Goal: Task Accomplishment & Management: Complete application form

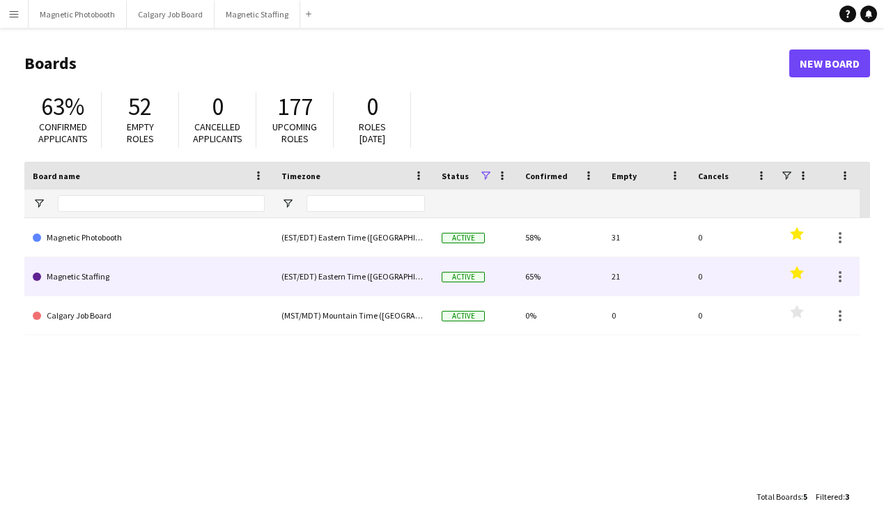
click at [88, 281] on link "Magnetic Staffing" at bounding box center [149, 276] width 232 height 39
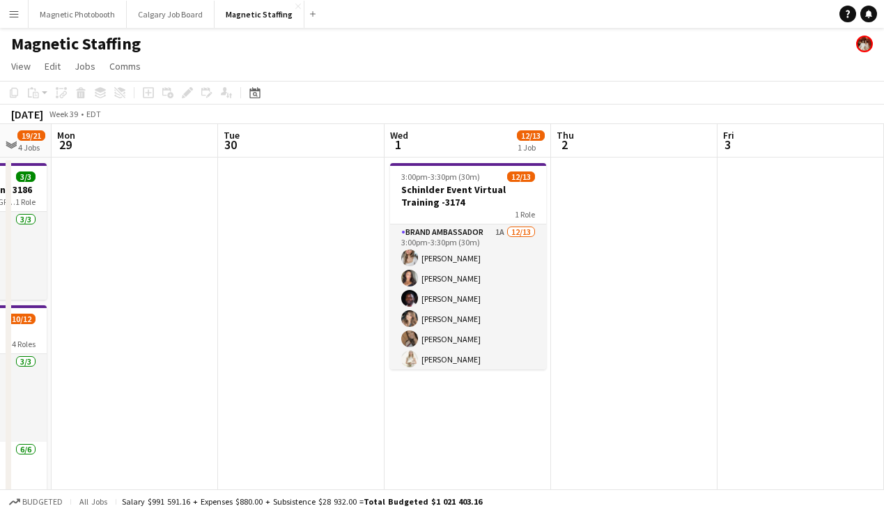
scroll to position [15, 0]
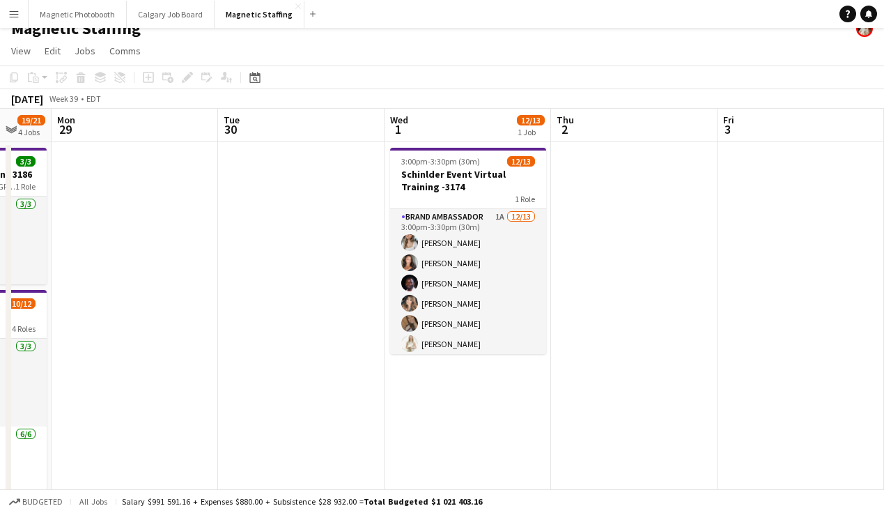
click at [263, 171] on app-date-cell at bounding box center [301, 495] width 166 height 707
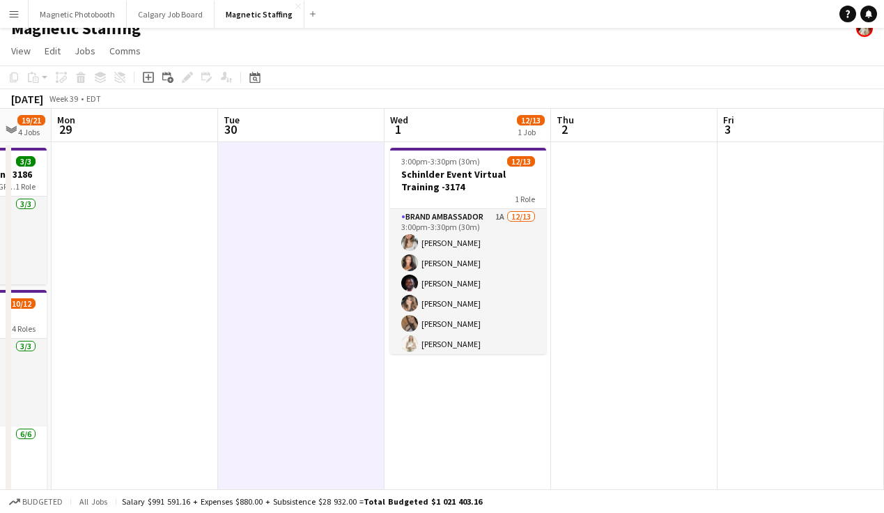
scroll to position [0, 613]
click at [150, 75] on icon "Add job" at bounding box center [148, 77] width 11 height 11
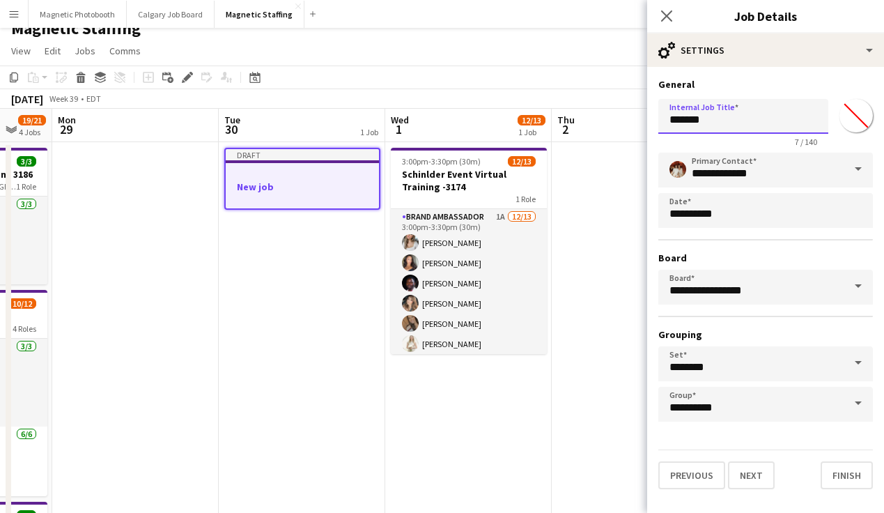
drag, startPoint x: 719, startPoint y: 123, endPoint x: 579, endPoint y: 120, distance: 140.0
click at [579, 120] on body "Menu Boards Boards Boards All jobs Status Workforce Workforce My Workforce Recr…" at bounding box center [442, 461] width 884 height 952
drag, startPoint x: 736, startPoint y: 118, endPoint x: 801, endPoint y: 119, distance: 64.8
click at [801, 119] on input "**********" at bounding box center [743, 116] width 170 height 35
type input "**********"
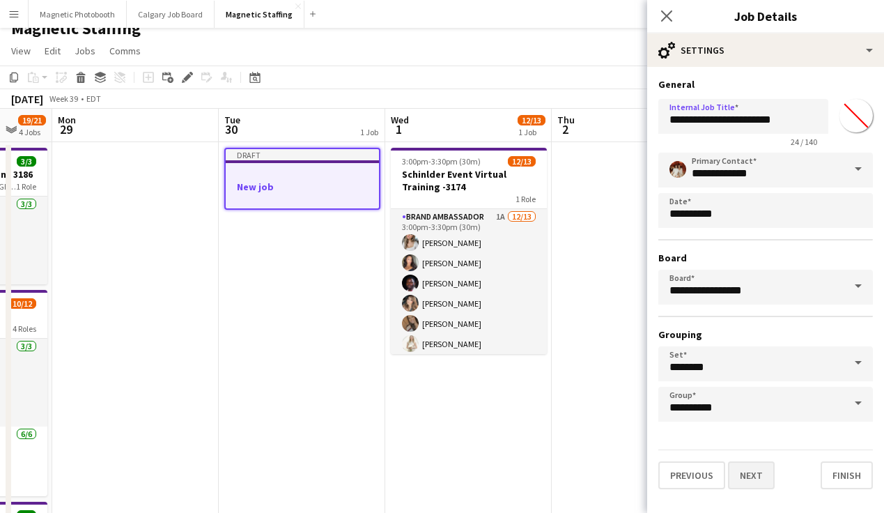
click at [751, 491] on div "**********" at bounding box center [765, 283] width 237 height 433
click at [749, 467] on button "Next" at bounding box center [751, 475] width 47 height 28
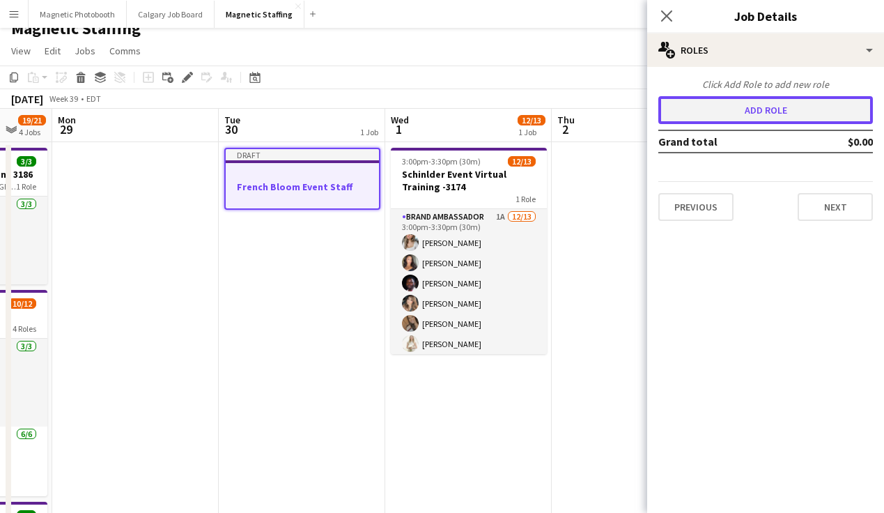
click at [714, 119] on button "Add role" at bounding box center [765, 110] width 214 height 28
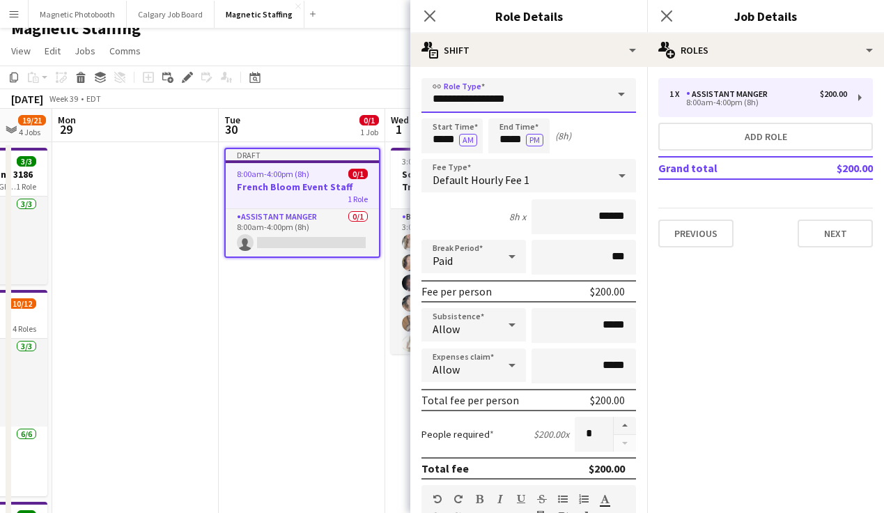
drag, startPoint x: 513, startPoint y: 100, endPoint x: 350, endPoint y: 100, distance: 163.6
click at [350, 100] on body "Menu Boards Boards Boards All jobs Status Workforce Workforce My Workforce Recr…" at bounding box center [442, 461] width 884 height 952
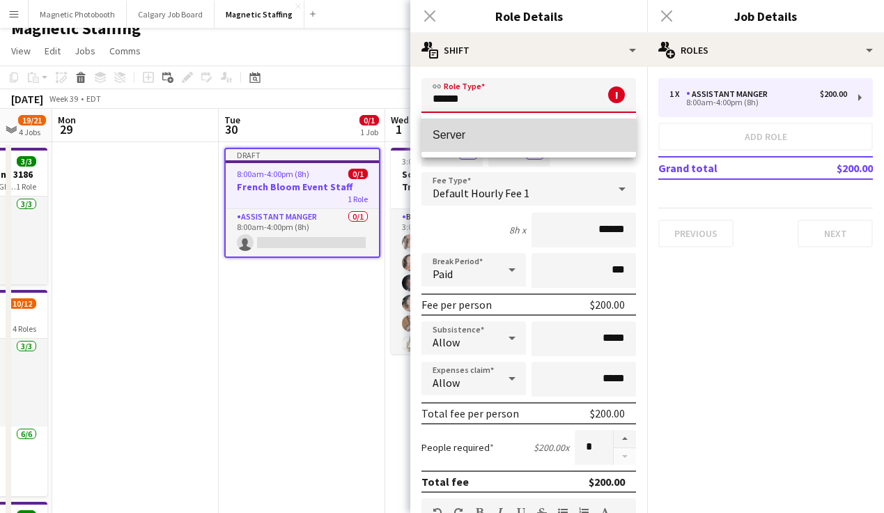
click at [440, 137] on span "Server" at bounding box center [528, 134] width 192 height 13
type input "******"
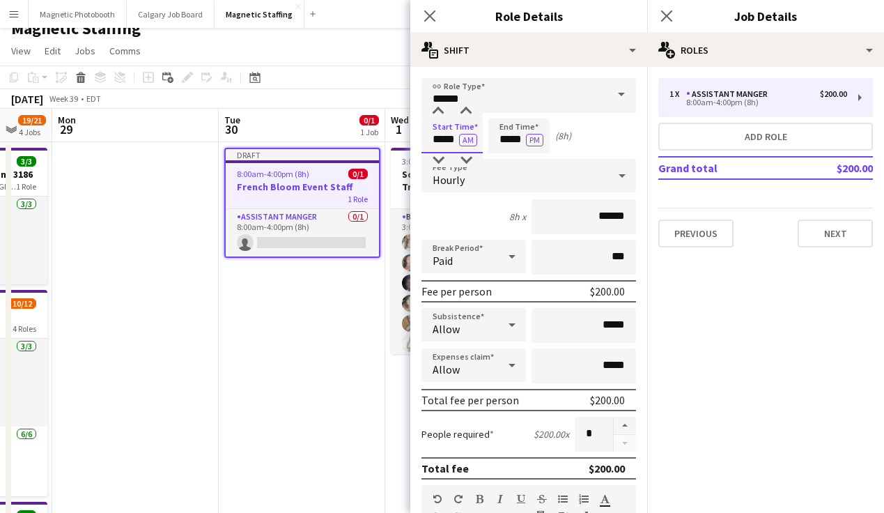
click at [441, 139] on input "*****" at bounding box center [451, 135] width 61 height 35
click at [450, 139] on input "*****" at bounding box center [451, 135] width 61 height 35
type input "*****"
click at [510, 139] on input "*****" at bounding box center [518, 135] width 61 height 35
type input "*****"
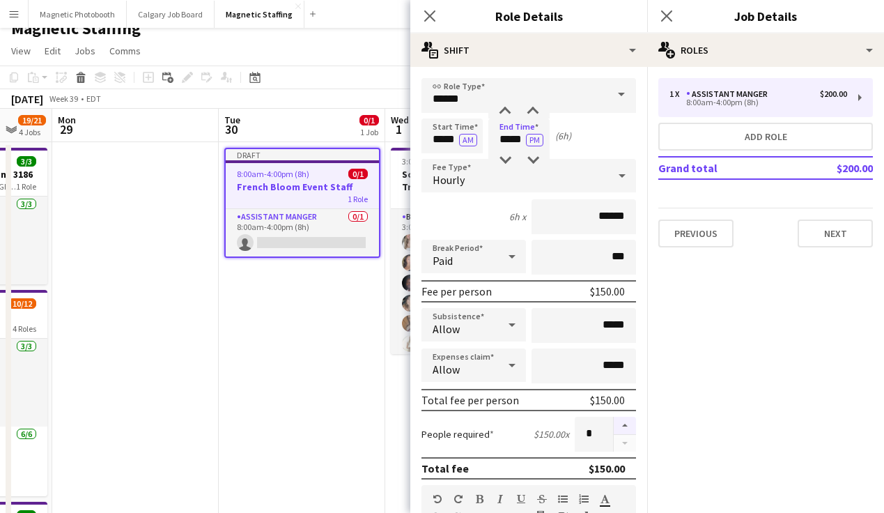
click at [627, 425] on button "button" at bounding box center [624, 425] width 22 height 18
type input "*"
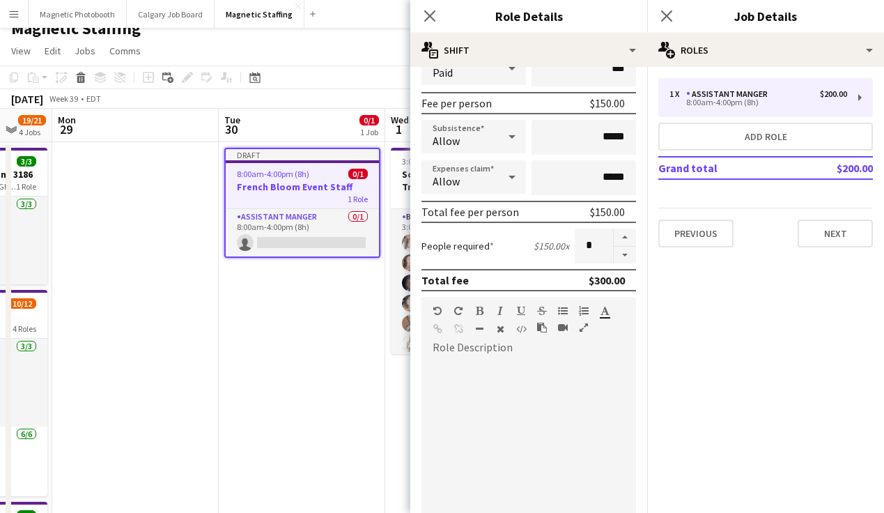
scroll to position [192, 0]
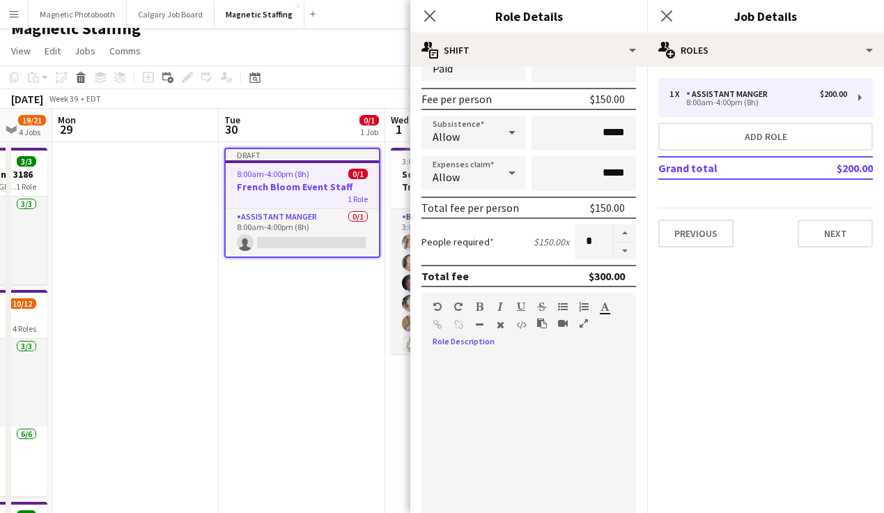
click at [485, 375] on div at bounding box center [528, 437] width 214 height 167
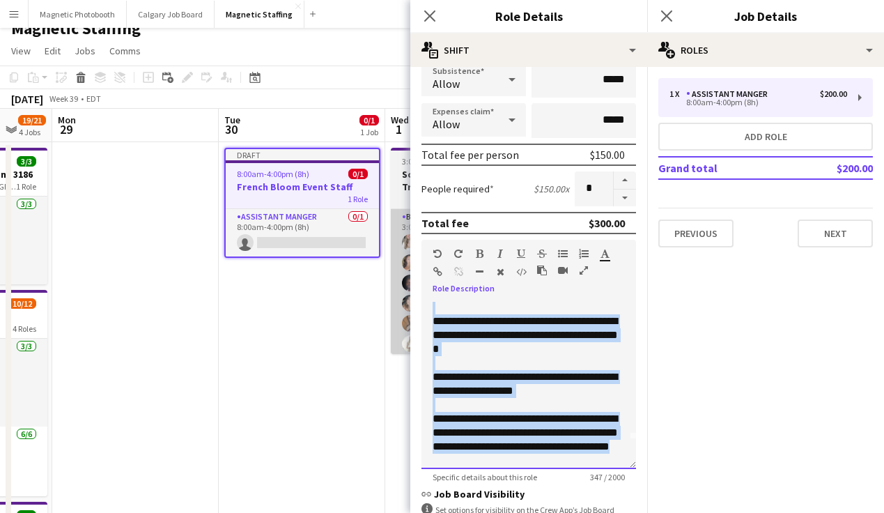
scroll to position [0, 0]
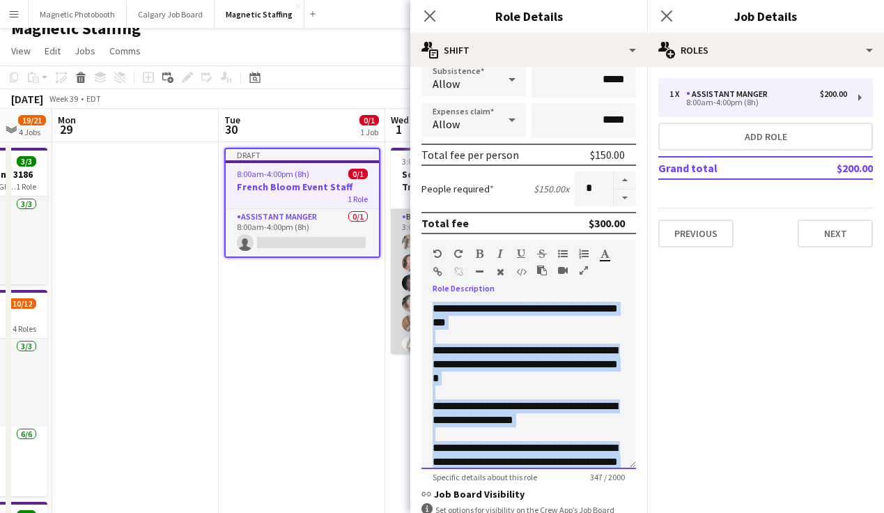
drag, startPoint x: 529, startPoint y: 461, endPoint x: 395, endPoint y: 290, distance: 216.7
click at [395, 291] on body "Menu Boards Boards Boards All jobs Status Workforce Workforce My Workforce Recr…" at bounding box center [442, 461] width 884 height 952
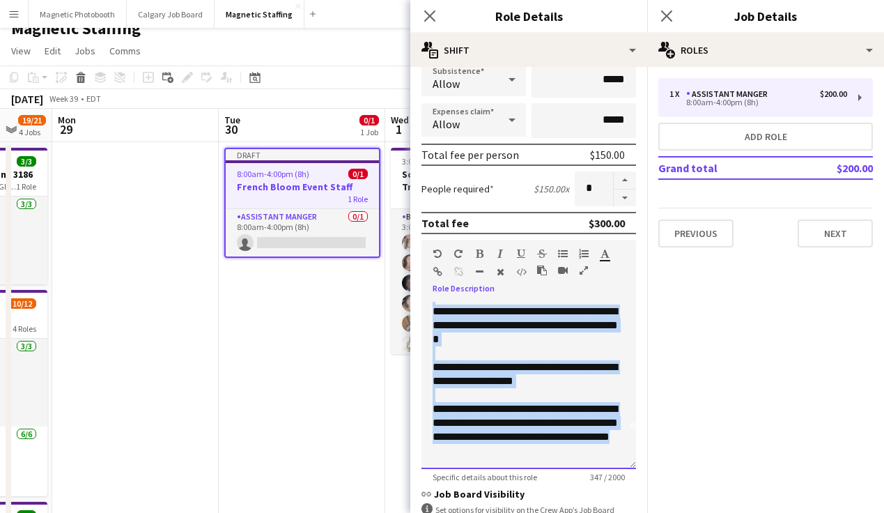
scroll to position [430, 0]
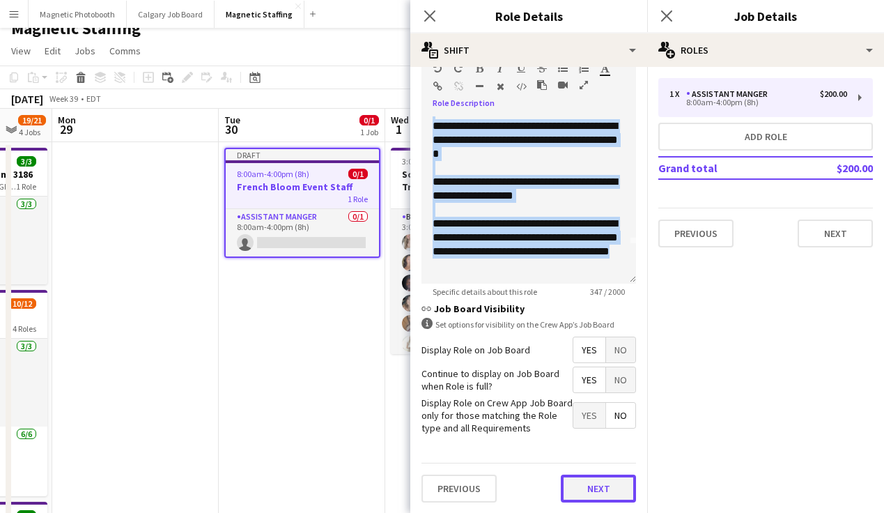
click at [586, 490] on button "Next" at bounding box center [598, 488] width 75 height 28
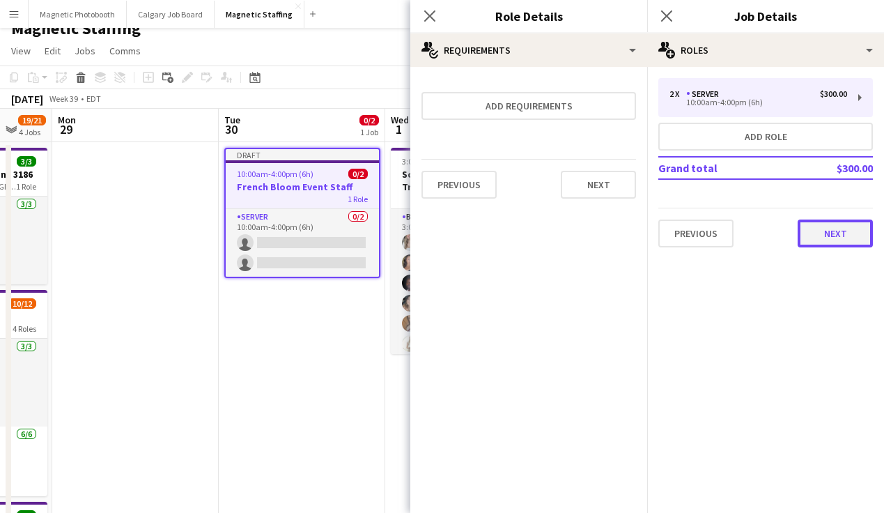
click at [811, 232] on button "Next" at bounding box center [834, 233] width 75 height 28
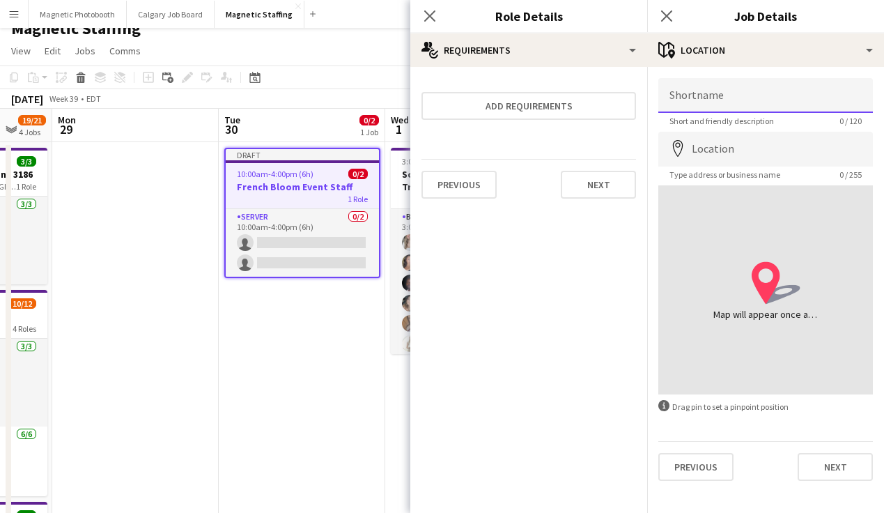
click at [708, 100] on input "Shortname" at bounding box center [765, 95] width 214 height 35
type input "*"
type input "**********"
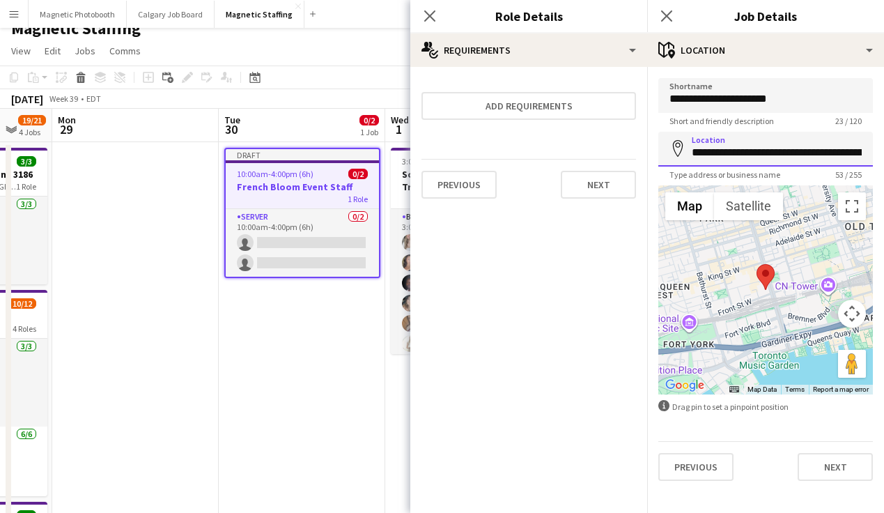
drag, startPoint x: 697, startPoint y: 151, endPoint x: 918, endPoint y: 153, distance: 221.4
click at [883, 153] on html "Menu Boards Boards Boards All jobs Status Workforce Workforce My Workforce Recr…" at bounding box center [442, 461] width 884 height 952
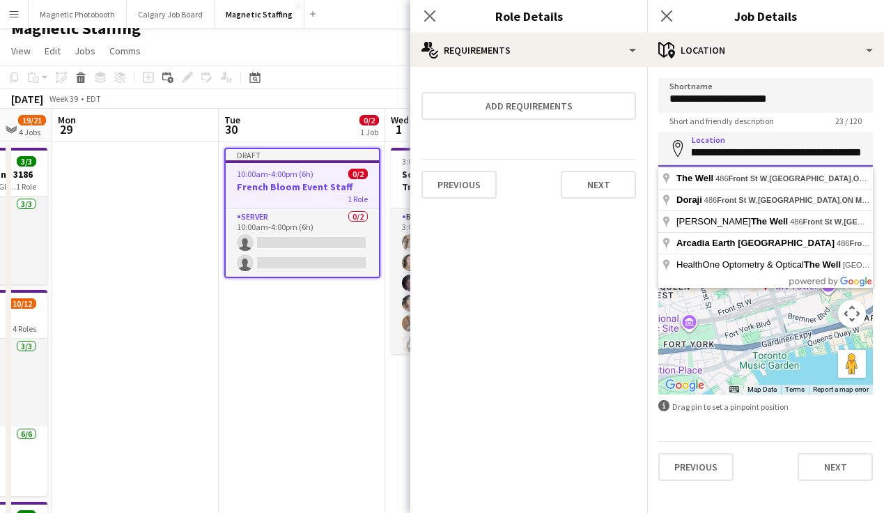
type input "*"
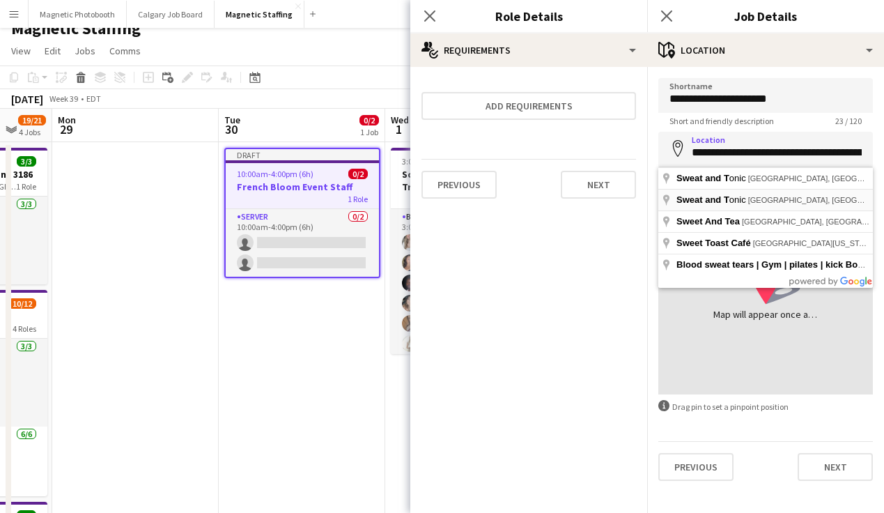
type input "**********"
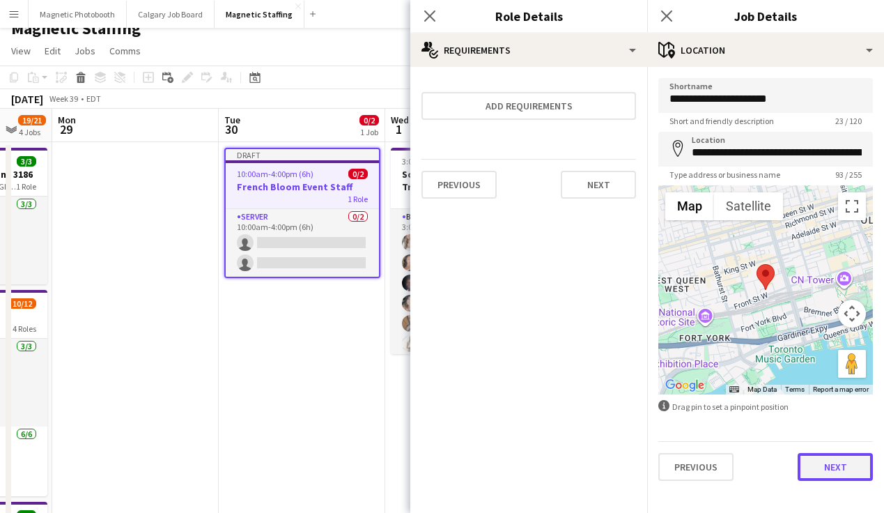
click at [817, 474] on button "Next" at bounding box center [834, 467] width 75 height 28
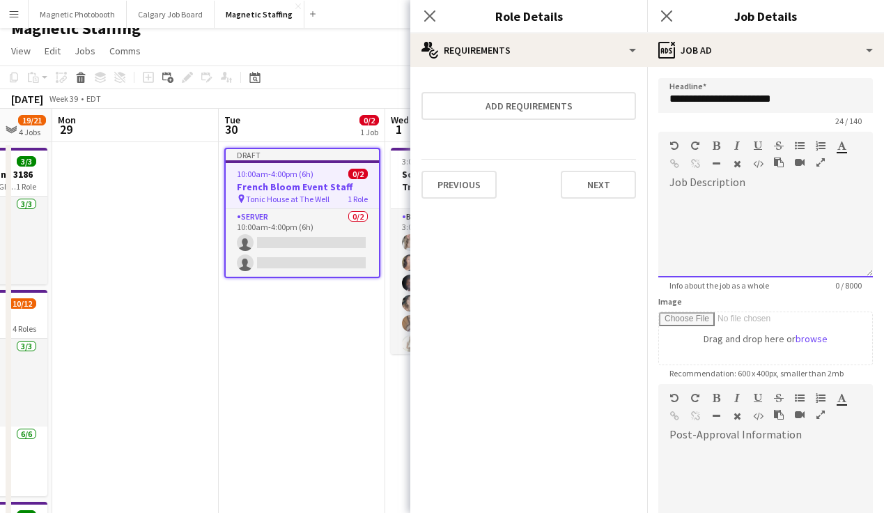
click at [758, 249] on div at bounding box center [765, 236] width 214 height 84
paste div
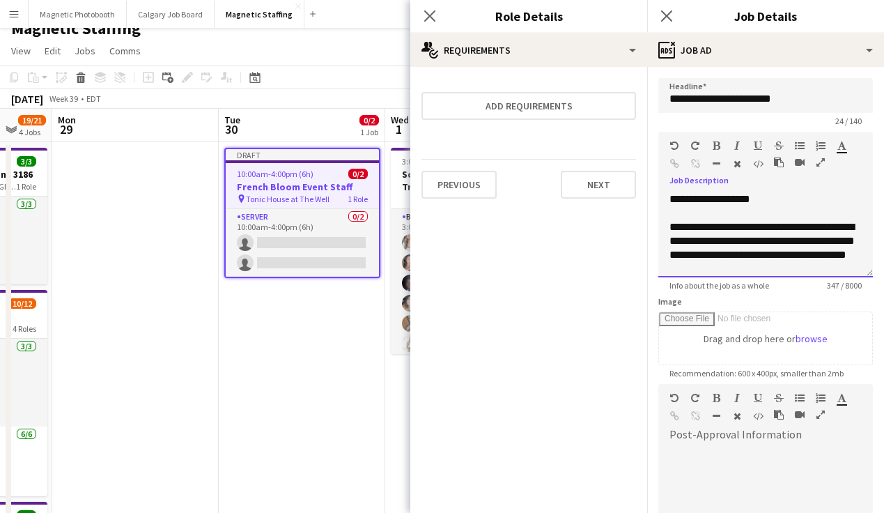
scroll to position [175, 0]
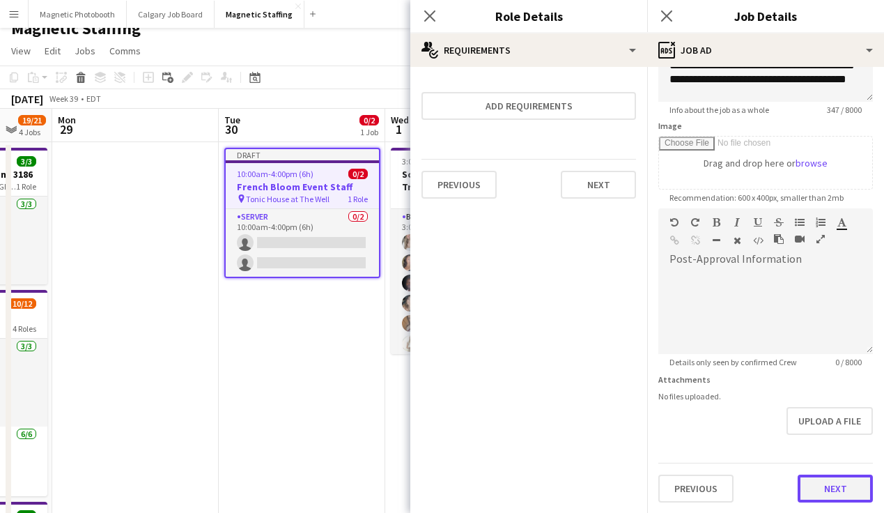
click at [829, 485] on button "Next" at bounding box center [834, 488] width 75 height 28
type input "*******"
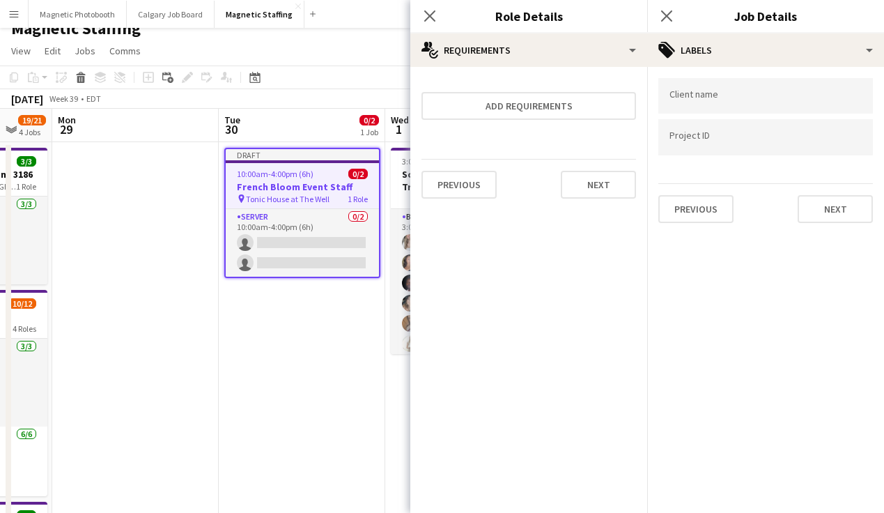
scroll to position [0, 0]
click at [834, 200] on button "Next" at bounding box center [834, 209] width 75 height 28
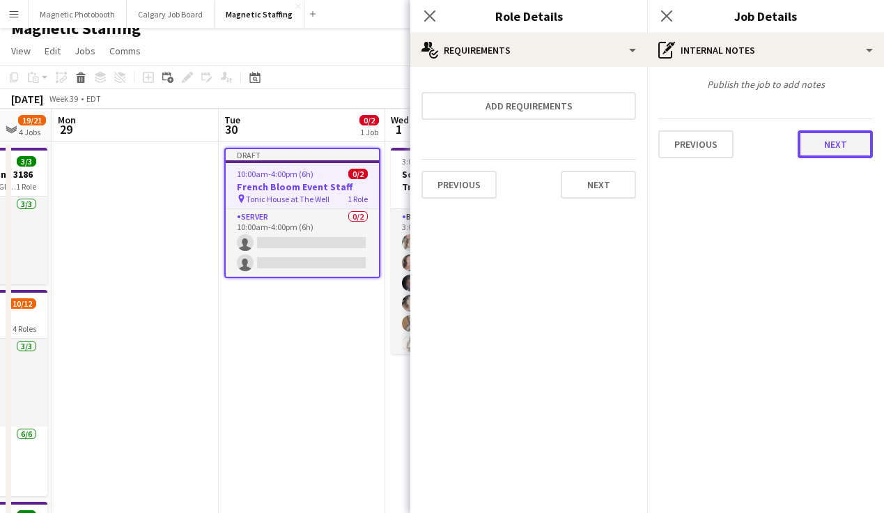
click at [840, 143] on button "Next" at bounding box center [834, 144] width 75 height 28
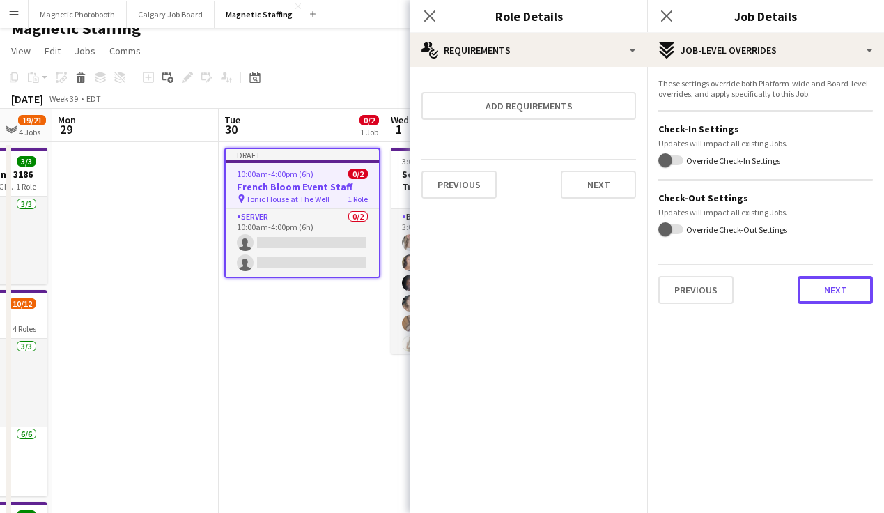
click at [827, 290] on button "Next" at bounding box center [834, 290] width 75 height 28
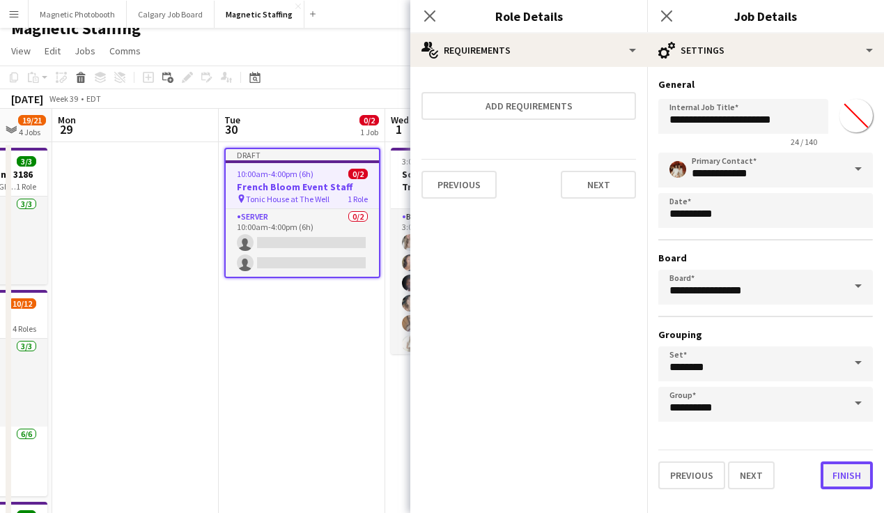
click at [852, 477] on button "Finish" at bounding box center [846, 475] width 52 height 28
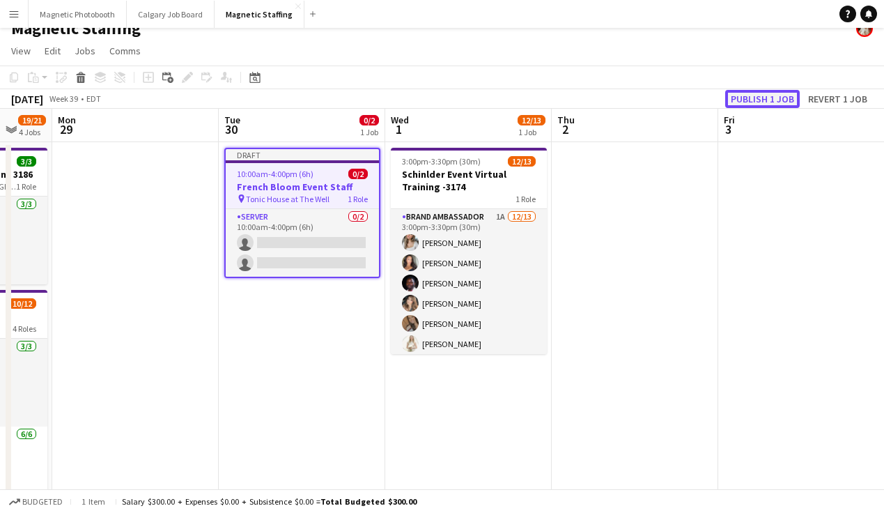
click at [760, 95] on button "Publish 1 job" at bounding box center [762, 99] width 75 height 18
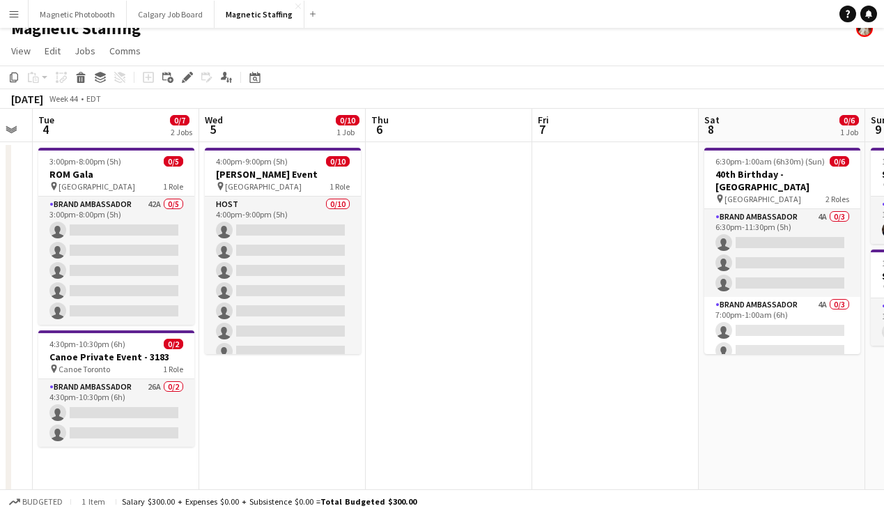
scroll to position [0, 662]
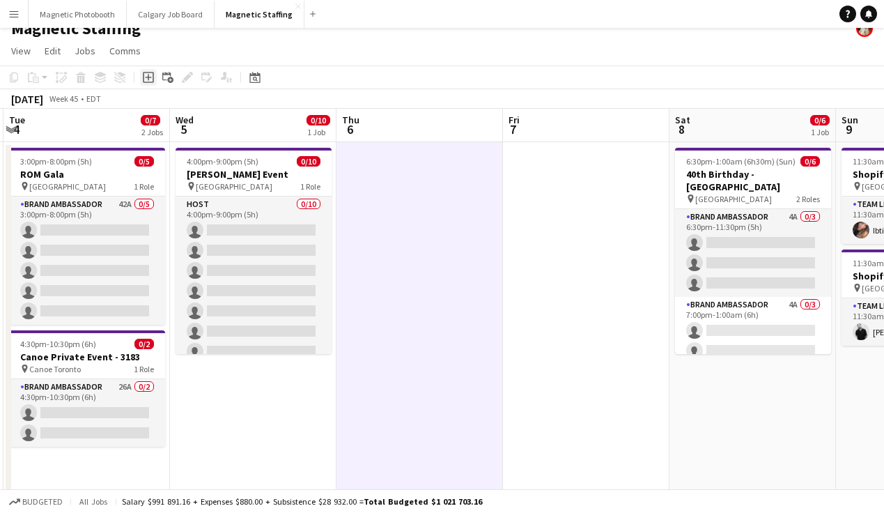
click at [150, 78] on icon "Add job" at bounding box center [148, 77] width 11 height 11
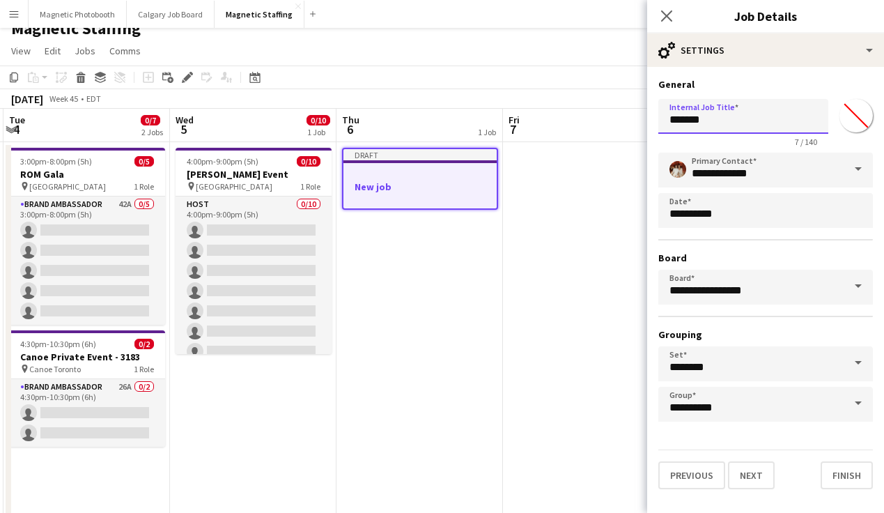
drag, startPoint x: 721, startPoint y: 120, endPoint x: 613, endPoint y: 118, distance: 108.6
click at [613, 118] on body "Menu Boards Boards Boards All jobs Status Workforce Workforce My Workforce Recr…" at bounding box center [442, 504] width 884 height 1038
type input "**********"
click at [746, 475] on button "Next" at bounding box center [751, 475] width 47 height 28
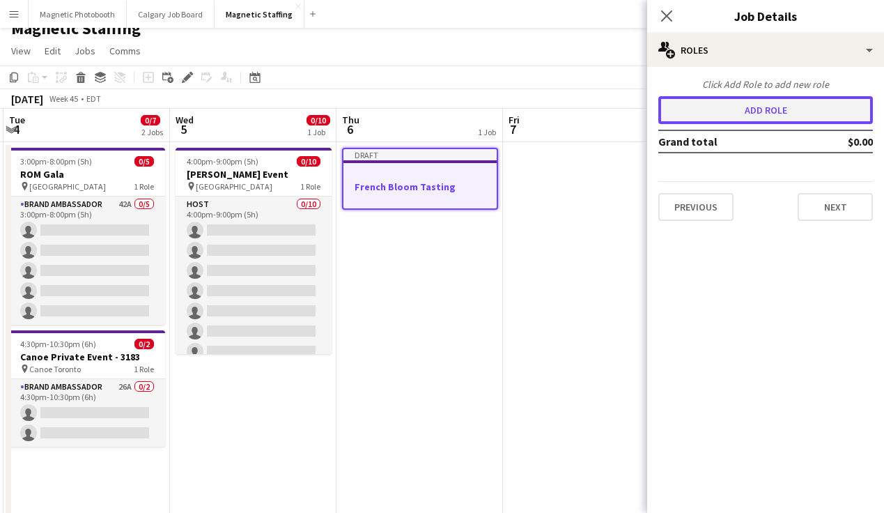
click at [677, 119] on button "Add role" at bounding box center [765, 110] width 214 height 28
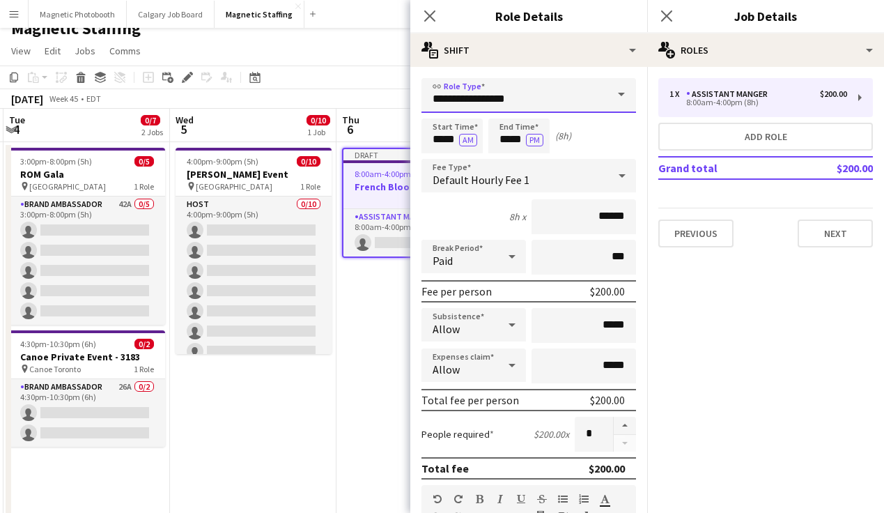
drag, startPoint x: 525, startPoint y: 105, endPoint x: 326, endPoint y: 97, distance: 199.3
click at [326, 97] on body "Menu Boards Boards Boards All jobs Status Workforce Workforce My Workforce Recr…" at bounding box center [442, 504] width 884 height 1038
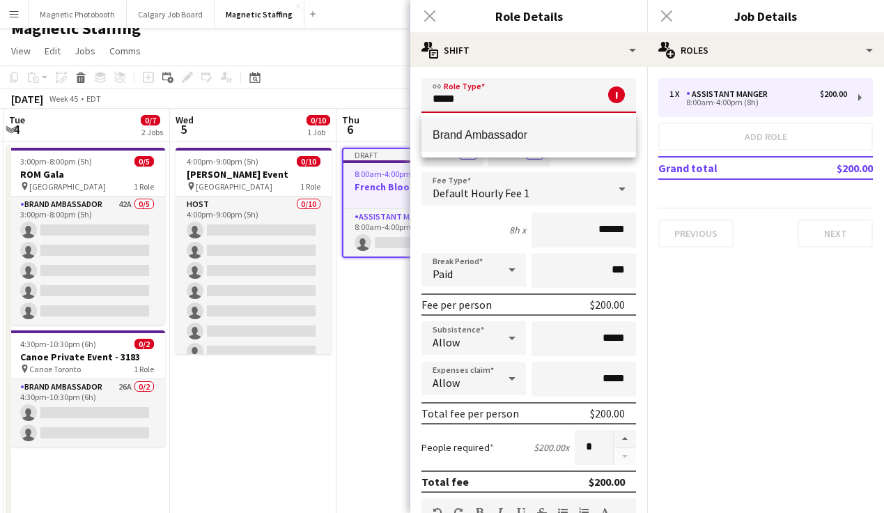
click at [437, 132] on span "Brand Ambassador" at bounding box center [528, 134] width 192 height 13
type input "**********"
type input "******"
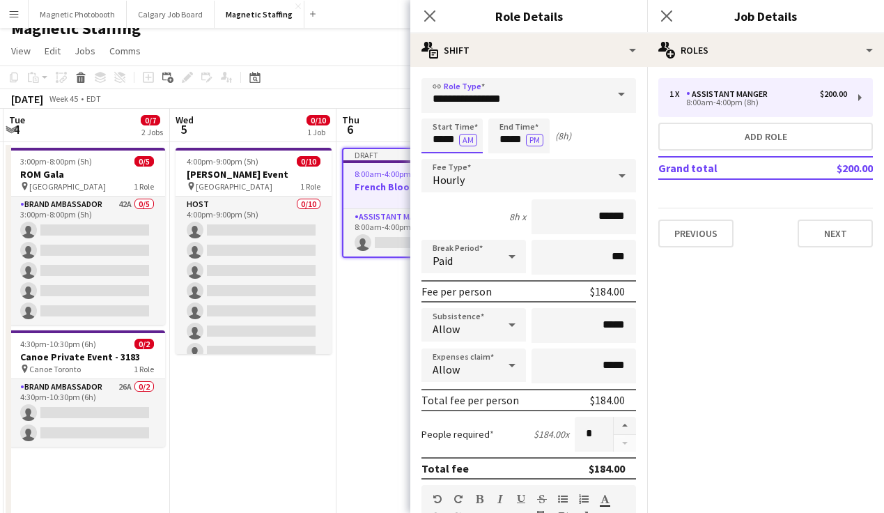
click at [442, 141] on input "*****" at bounding box center [451, 135] width 61 height 35
click at [470, 139] on button "AM" at bounding box center [468, 140] width 18 height 13
click at [441, 136] on input "*****" at bounding box center [451, 135] width 61 height 35
type input "*****"
click at [510, 142] on input "*****" at bounding box center [518, 135] width 61 height 35
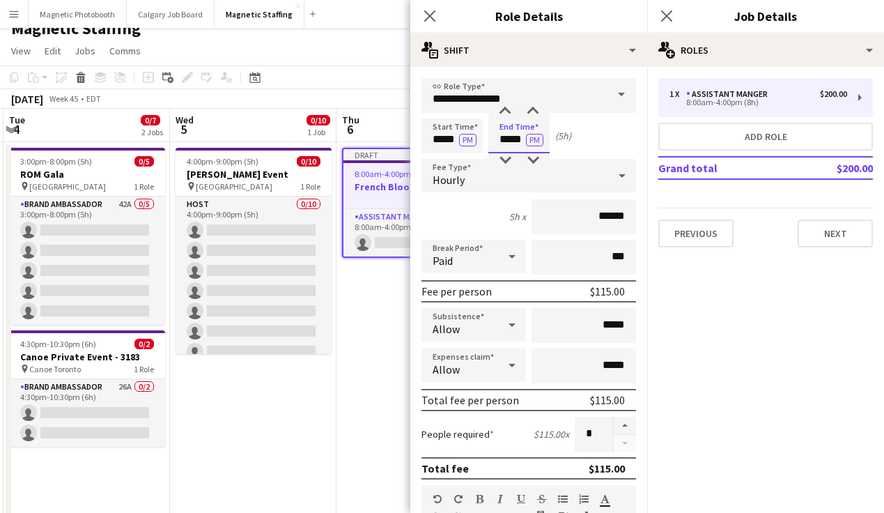
type input "*****"
click at [608, 219] on input "******" at bounding box center [583, 216] width 104 height 35
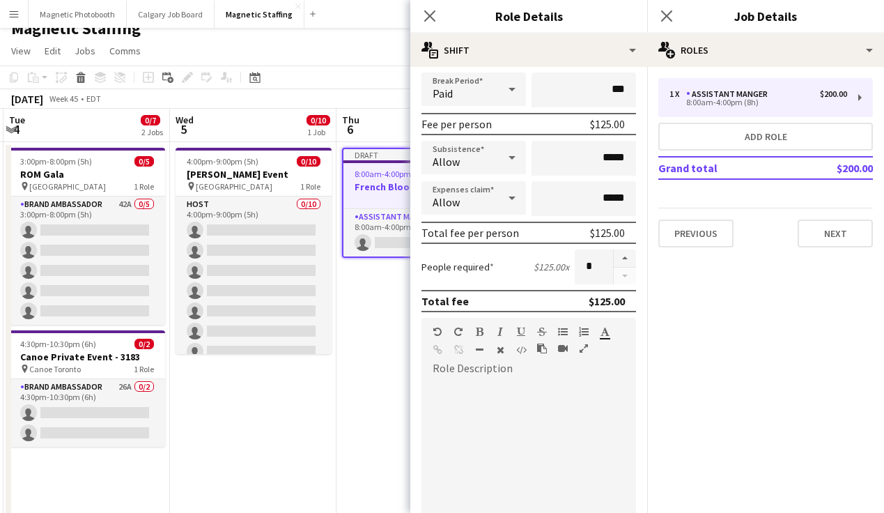
scroll to position [240, 0]
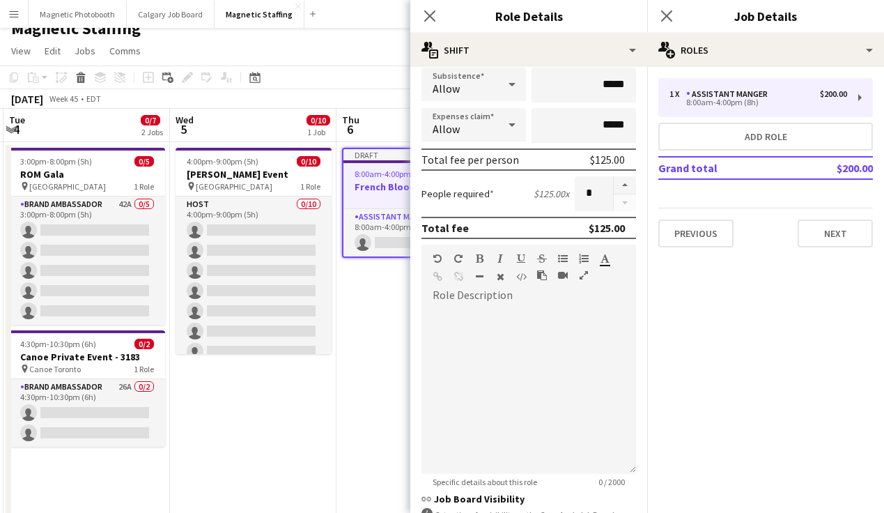
type input "******"
click at [487, 353] on div at bounding box center [528, 389] width 214 height 167
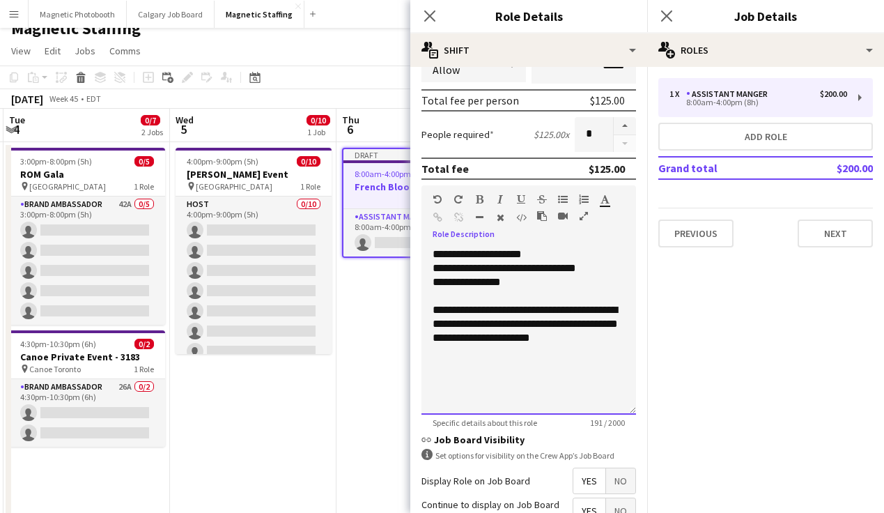
scroll to position [320, 0]
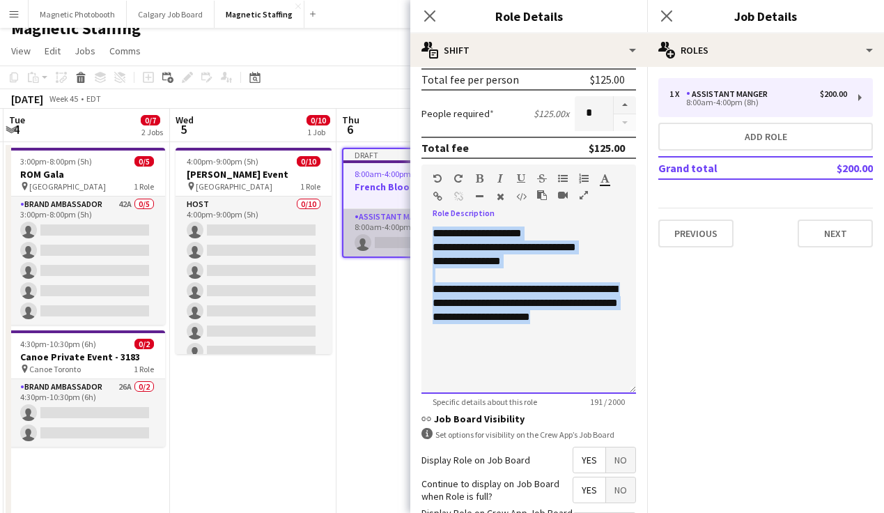
drag, startPoint x: 594, startPoint y: 327, endPoint x: 409, endPoint y: 213, distance: 217.2
click at [409, 213] on body "Menu Boards Boards Boards All jobs Status Workforce Workforce My Workforce Recr…" at bounding box center [442, 504] width 884 height 1038
copy div "**********"
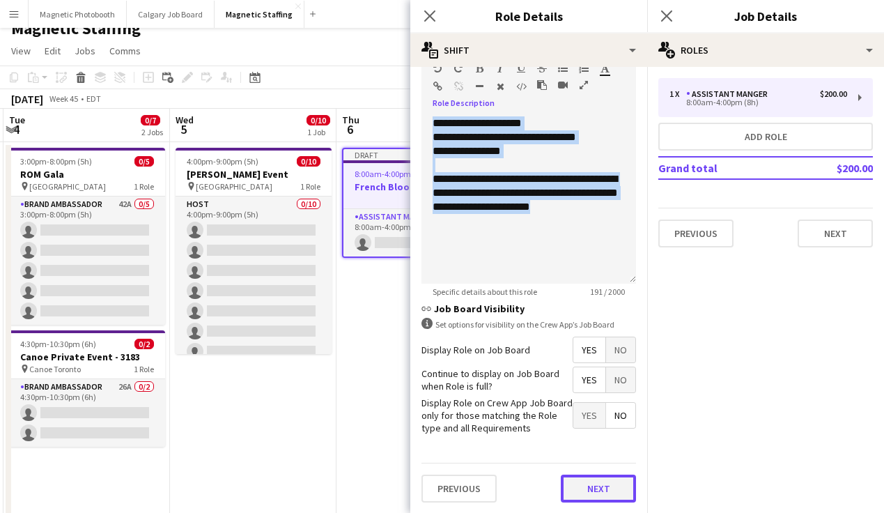
click at [588, 480] on button "Next" at bounding box center [598, 488] width 75 height 28
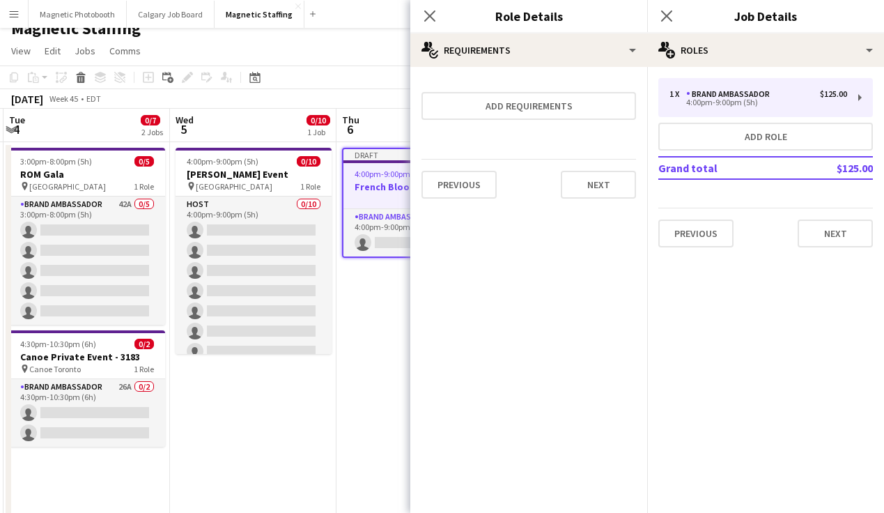
scroll to position [0, 0]
click at [850, 216] on div "Previous Next" at bounding box center [765, 228] width 214 height 40
click at [834, 236] on button "Next" at bounding box center [834, 233] width 75 height 28
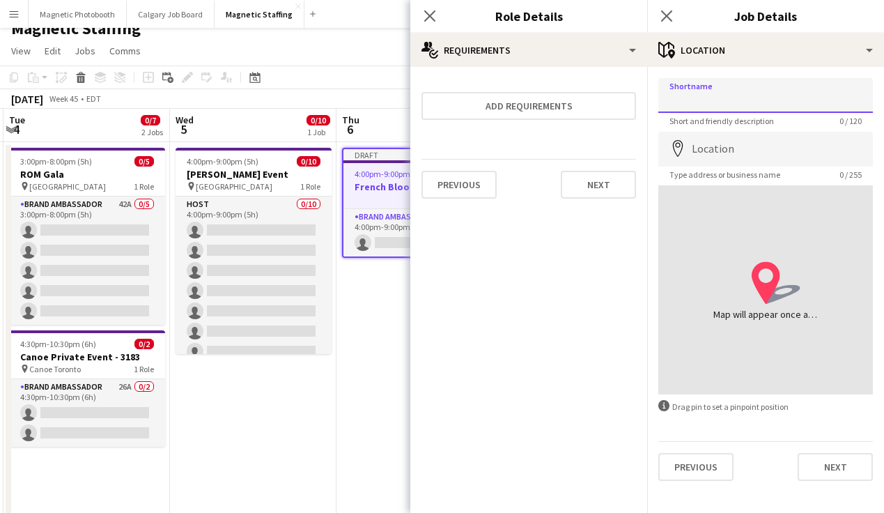
click at [718, 95] on input "Shortname" at bounding box center [765, 95] width 214 height 35
type input "**********"
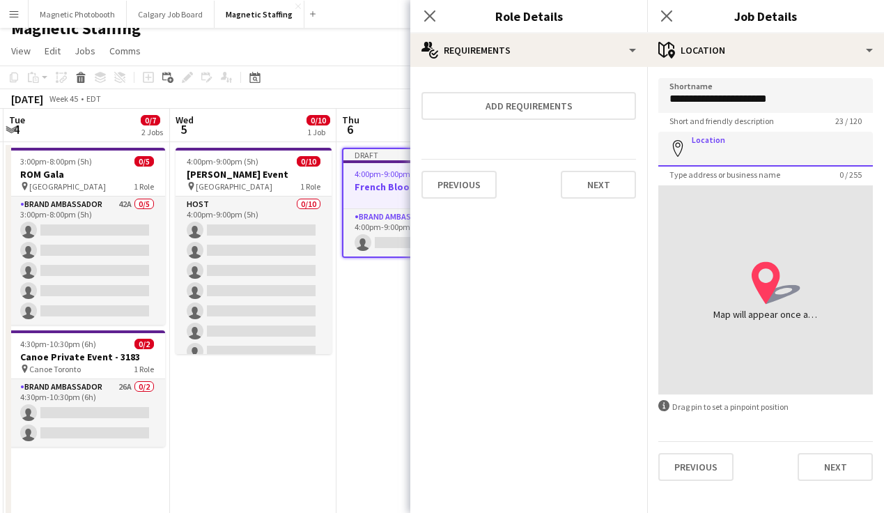
click at [733, 146] on input "Location" at bounding box center [765, 149] width 214 height 35
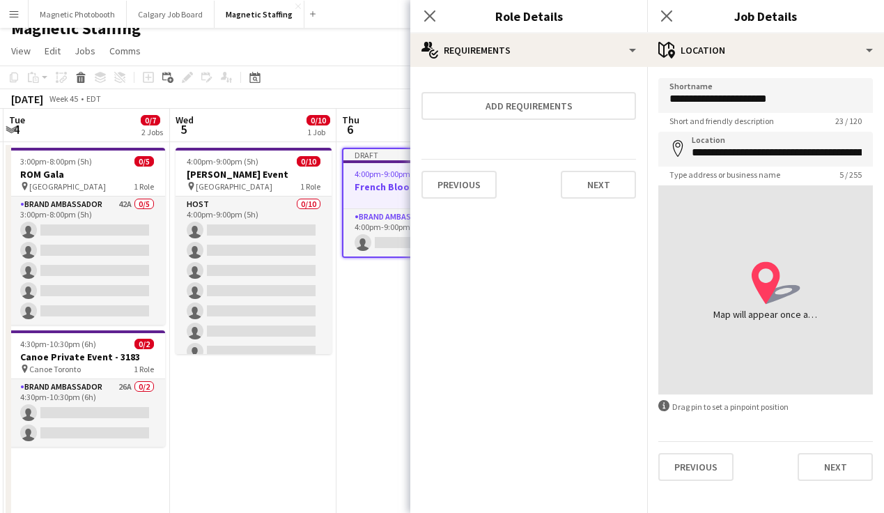
type input "**********"
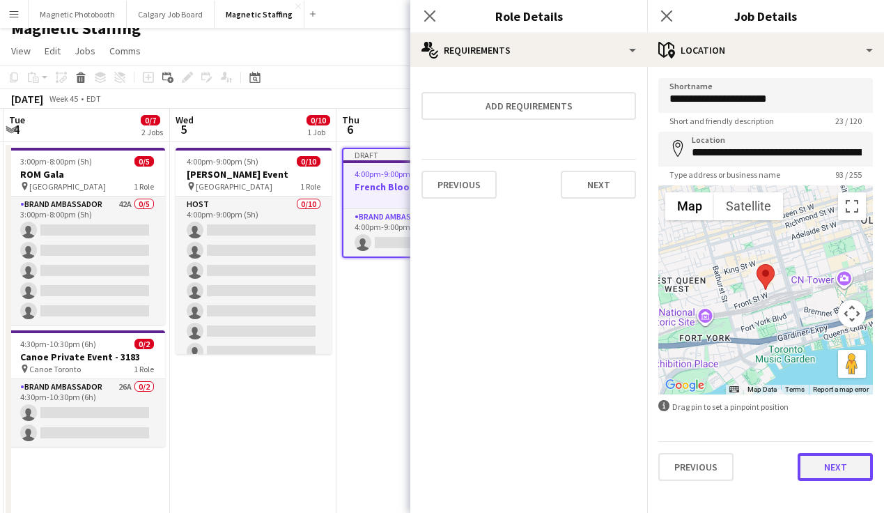
click at [832, 464] on button "Next" at bounding box center [834, 467] width 75 height 28
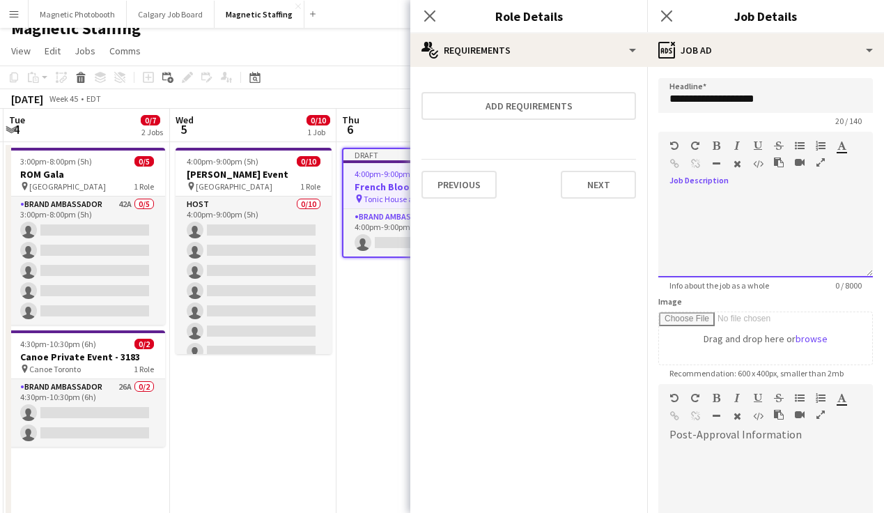
click at [749, 230] on div at bounding box center [765, 236] width 214 height 84
paste div
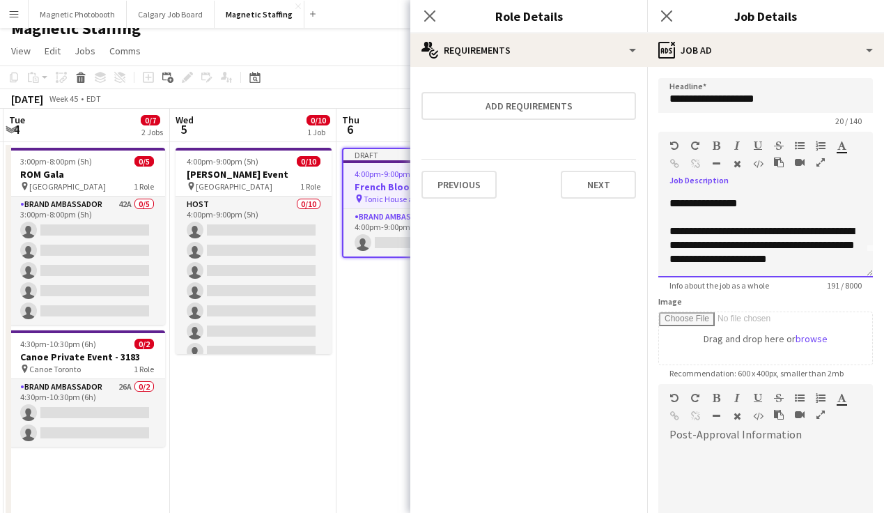
scroll to position [175, 0]
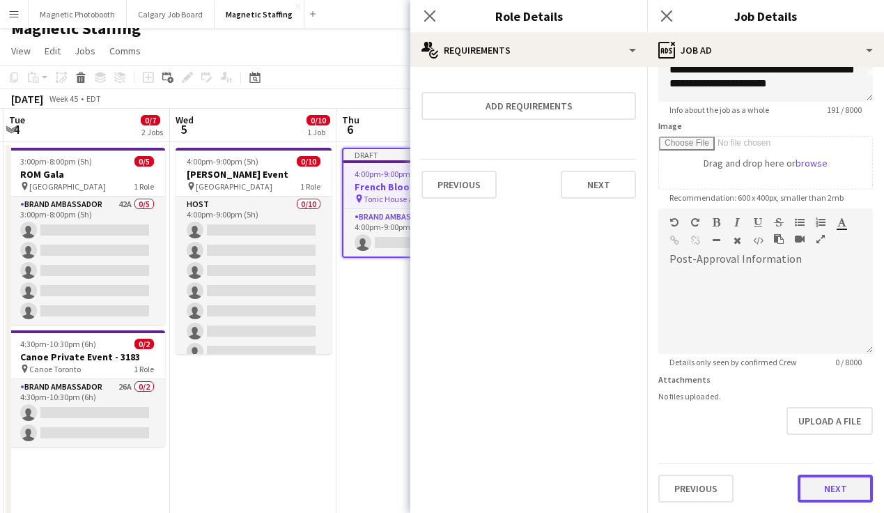
click at [828, 487] on button "Next" at bounding box center [834, 488] width 75 height 28
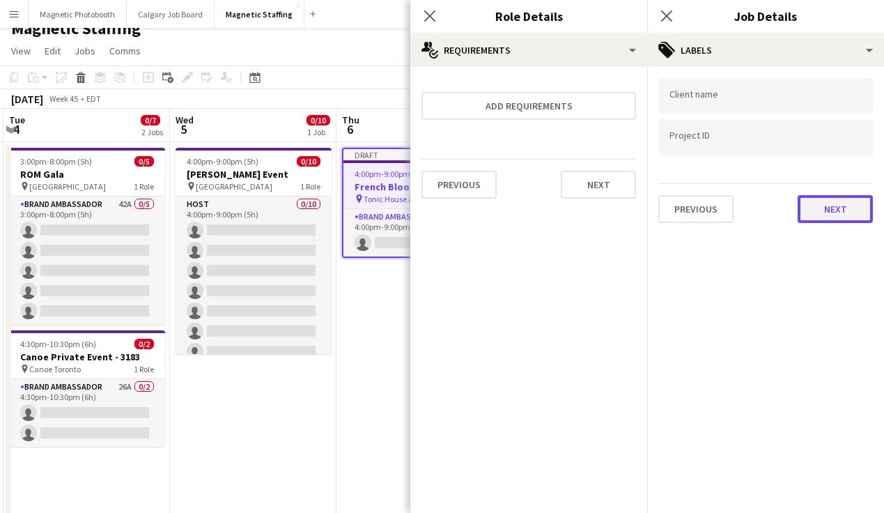
click at [836, 214] on button "Next" at bounding box center [834, 209] width 75 height 28
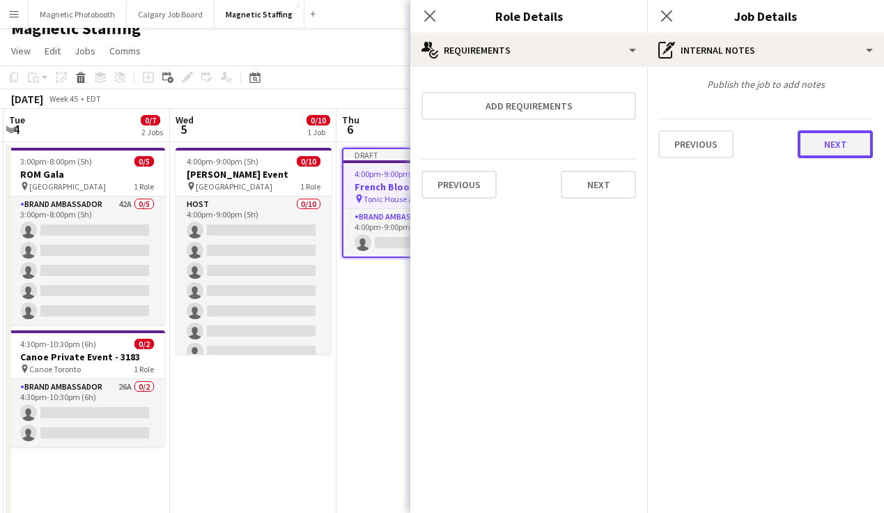
click at [845, 143] on button "Next" at bounding box center [834, 144] width 75 height 28
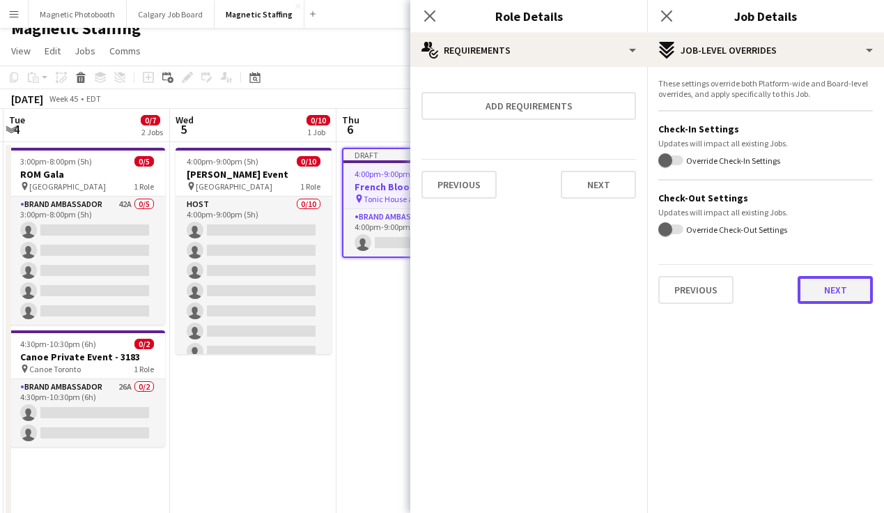
click at [835, 292] on button "Next" at bounding box center [834, 290] width 75 height 28
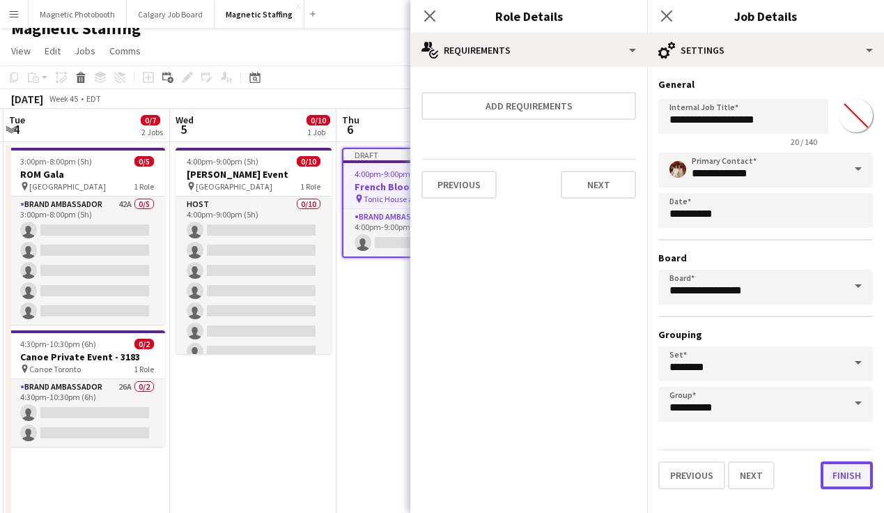
click at [856, 478] on button "Finish" at bounding box center [846, 475] width 52 height 28
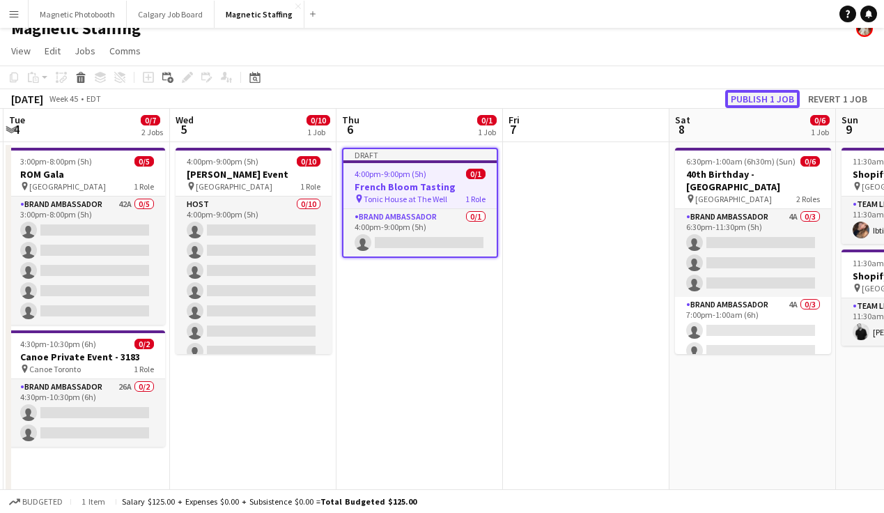
click at [759, 98] on button "Publish 1 job" at bounding box center [762, 99] width 75 height 18
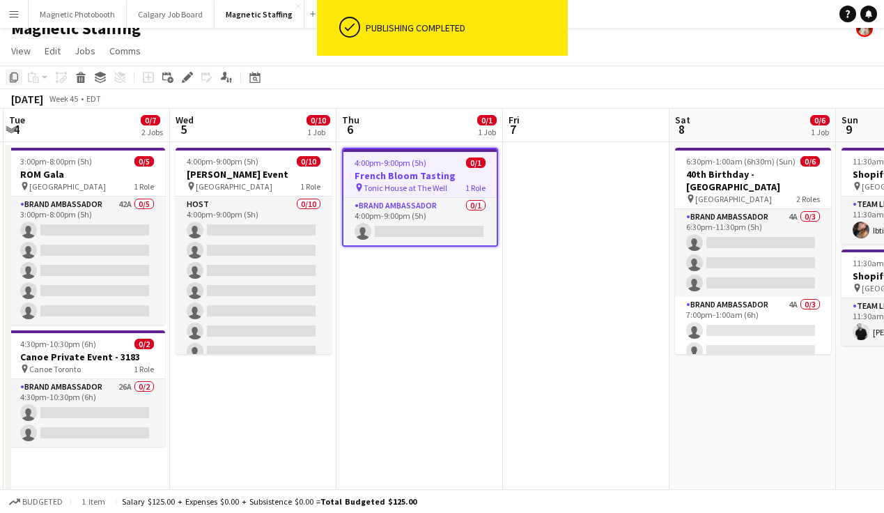
click at [13, 79] on icon "Copy" at bounding box center [13, 77] width 11 height 11
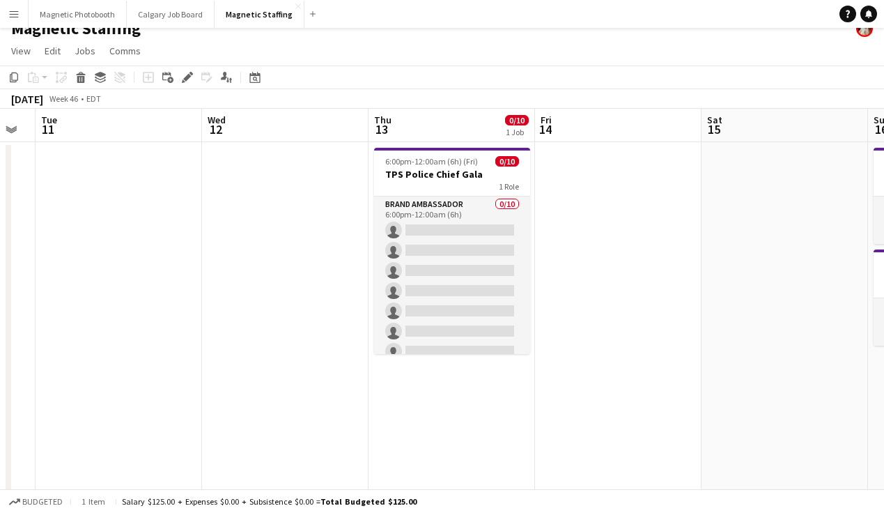
scroll to position [0, 467]
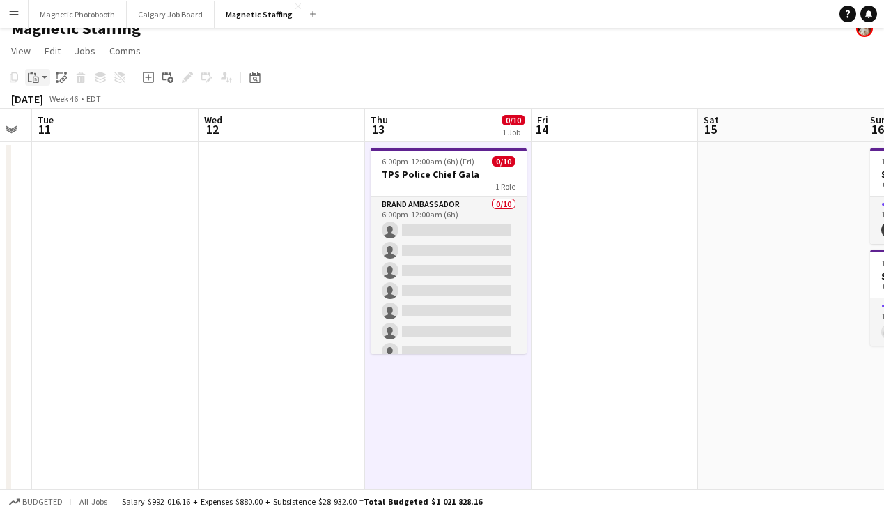
click at [36, 79] on icon "Paste" at bounding box center [33, 77] width 11 height 11
click at [58, 94] on div "Paste Command V Paste with crew Command Shift V" at bounding box center [92, 116] width 134 height 60
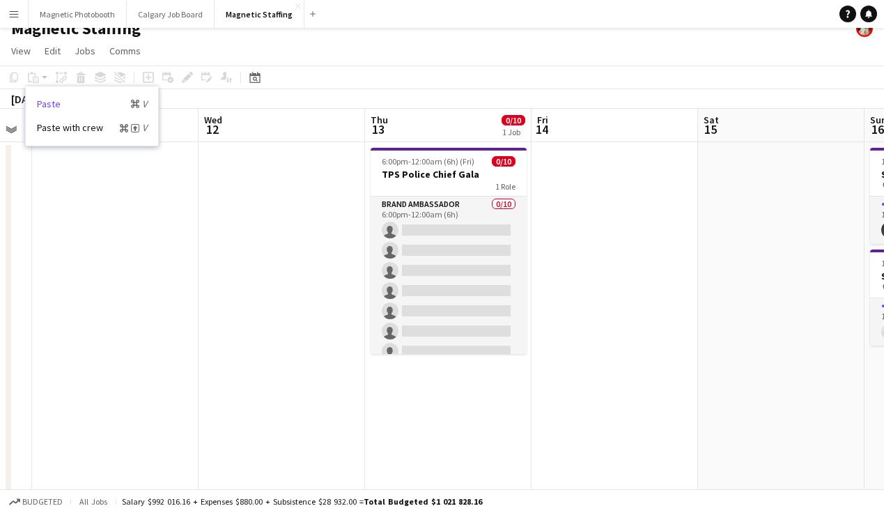
click at [56, 102] on link "Paste Command V" at bounding box center [92, 103] width 110 height 13
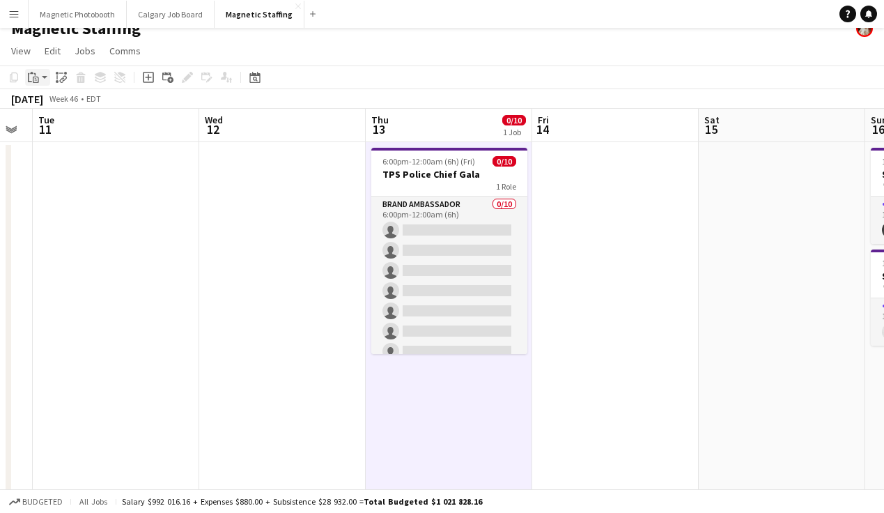
click at [34, 75] on icon at bounding box center [34, 74] width 1 height 3
click at [40, 96] on div "Paste Command V Paste with crew Command Shift V" at bounding box center [92, 116] width 134 height 60
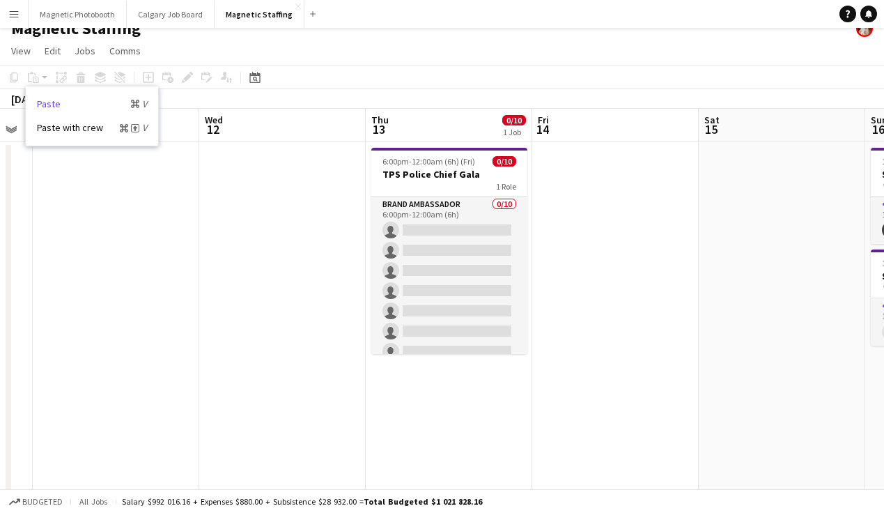
click at [52, 104] on link "Paste Command V" at bounding box center [92, 103] width 110 height 13
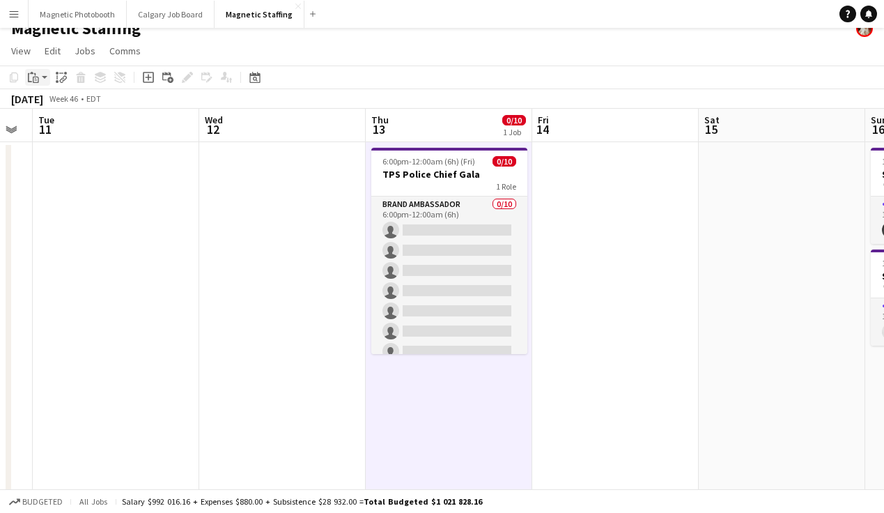
click at [41, 85] on div "Paste" at bounding box center [33, 77] width 17 height 17
click at [46, 107] on link "Paste Command V" at bounding box center [92, 103] width 110 height 13
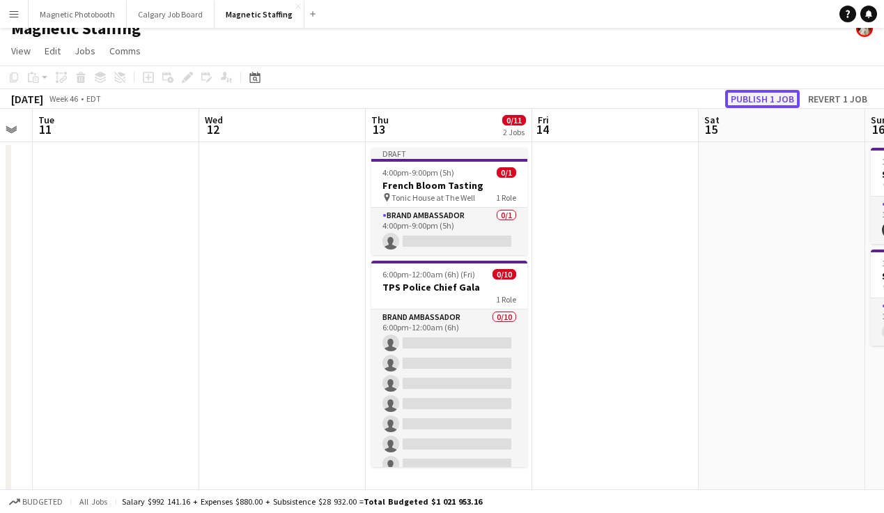
click at [754, 96] on button "Publish 1 job" at bounding box center [762, 99] width 75 height 18
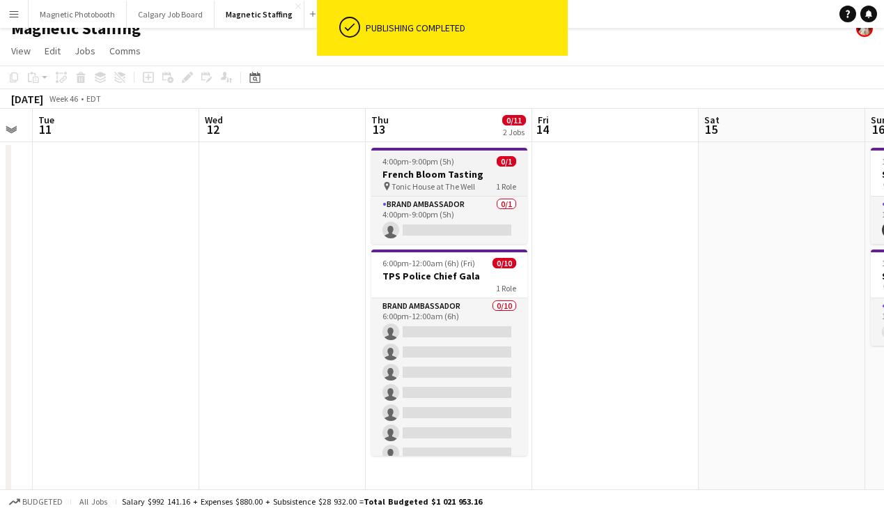
click at [409, 160] on span "4:00pm-9:00pm (5h)" at bounding box center [418, 161] width 72 height 10
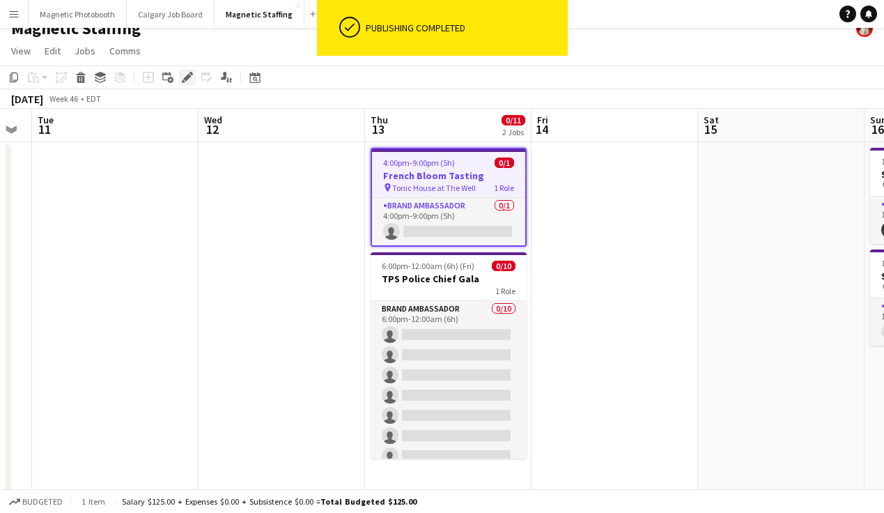
click at [194, 76] on div "Edit" at bounding box center [187, 77] width 17 height 17
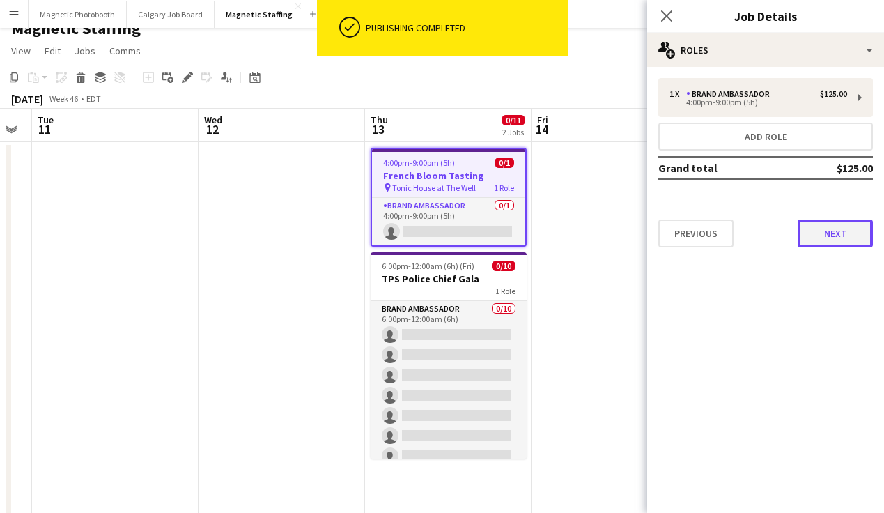
click at [843, 233] on button "Next" at bounding box center [834, 233] width 75 height 28
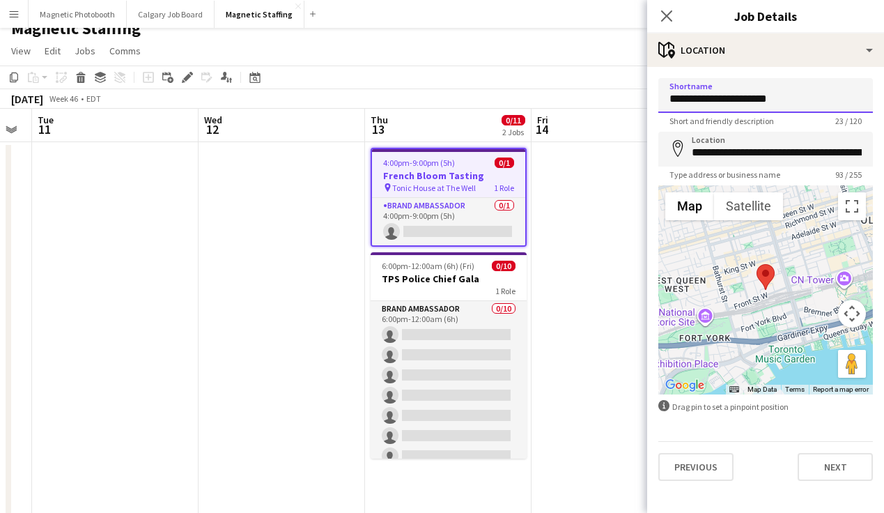
drag, startPoint x: 786, startPoint y: 99, endPoint x: 766, endPoint y: 99, distance: 20.2
click at [766, 99] on input "**********" at bounding box center [765, 95] width 214 height 35
type input "**********"
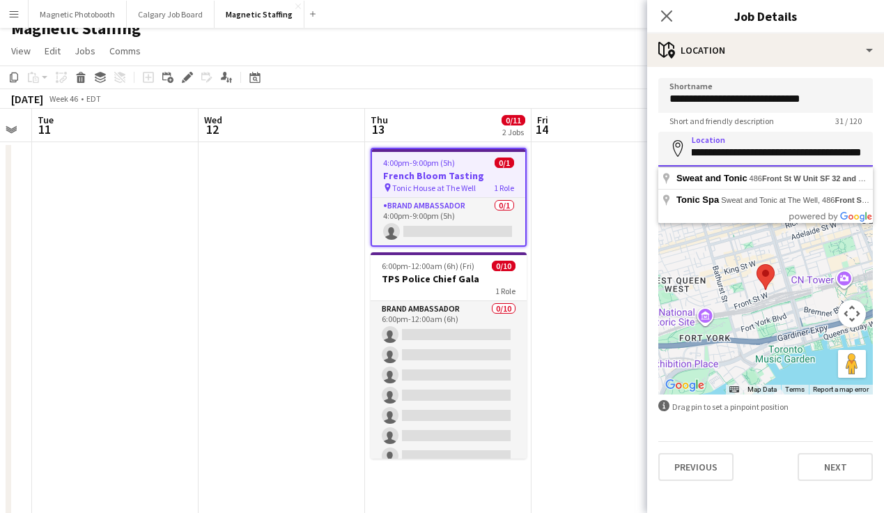
scroll to position [0, 268]
drag, startPoint x: 694, startPoint y: 152, endPoint x: 958, endPoint y: 157, distance: 263.9
click at [883, 157] on html "Menu Boards Boards Boards All jobs Status Workforce Workforce My Workforce Recr…" at bounding box center [442, 504] width 884 height 1038
type input "*"
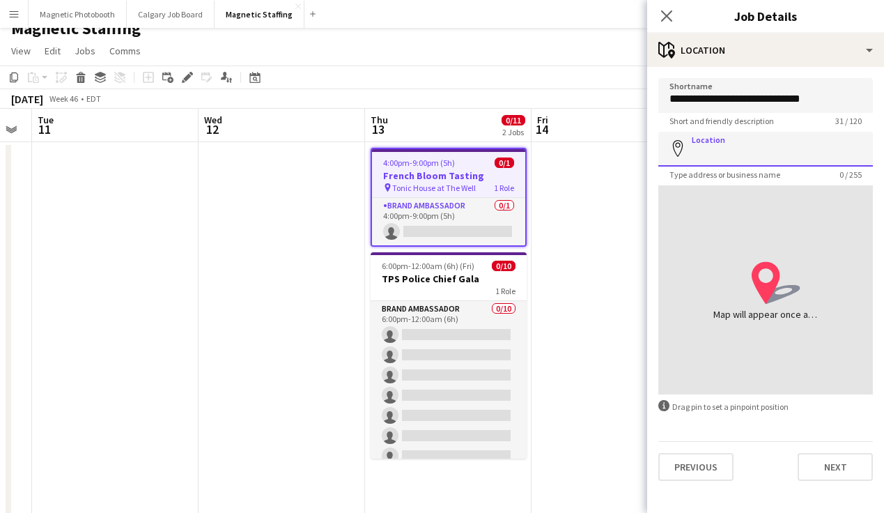
type input "*"
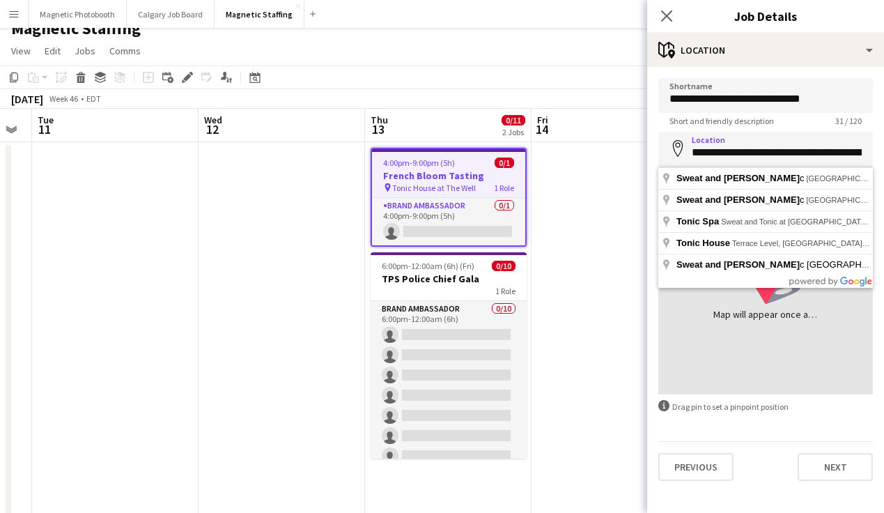
type input "**********"
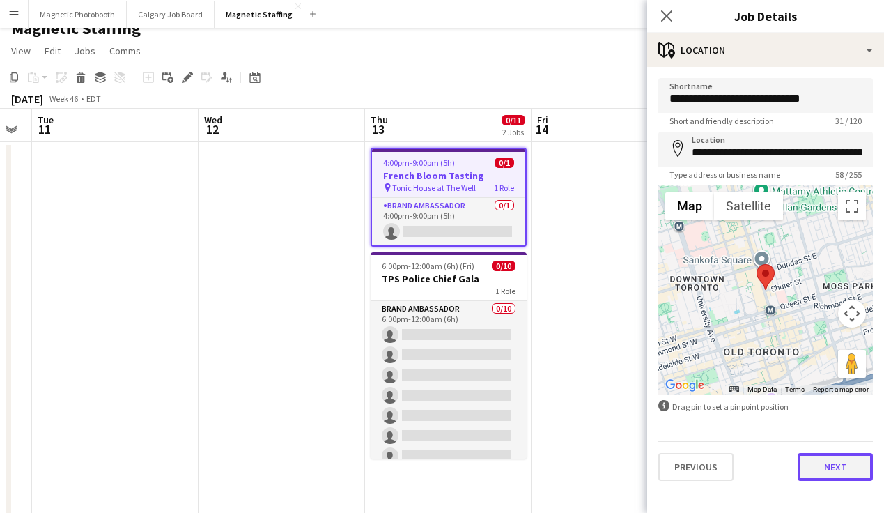
click at [832, 469] on button "Next" at bounding box center [834, 467] width 75 height 28
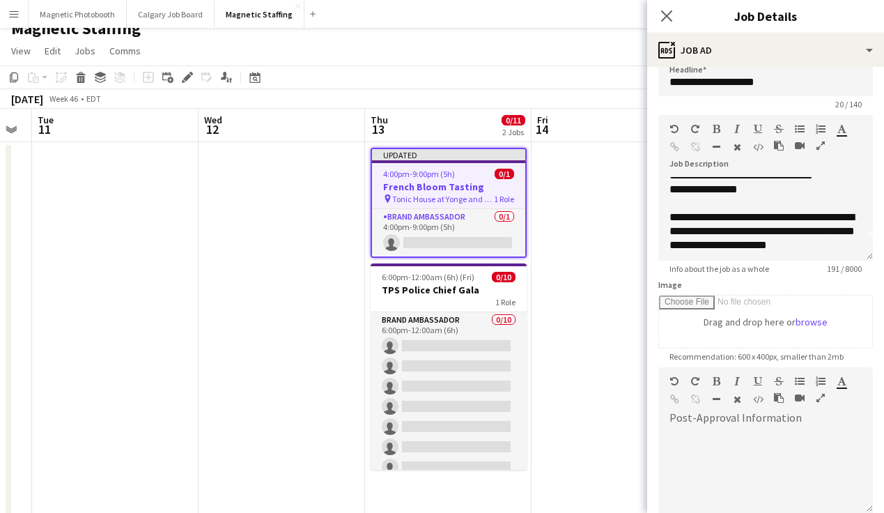
scroll to position [25, 0]
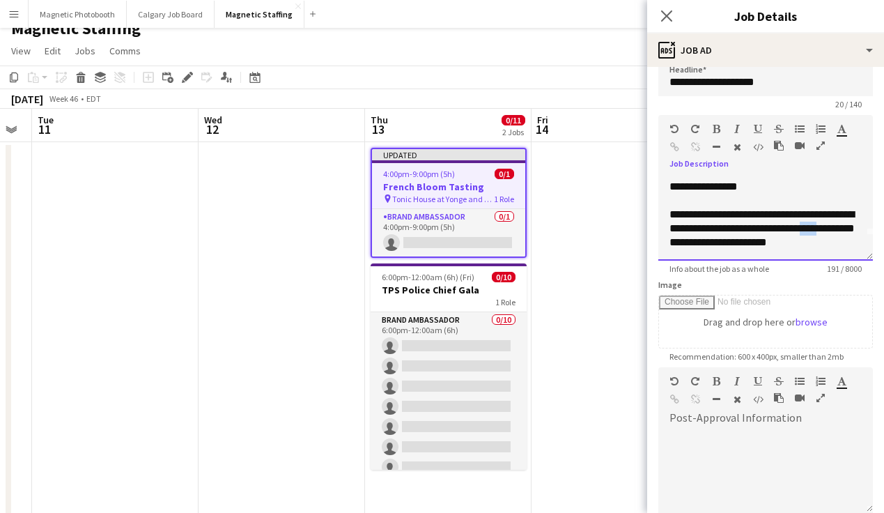
drag, startPoint x: 837, startPoint y: 227, endPoint x: 868, endPoint y: 227, distance: 30.6
click at [868, 227] on div "**********" at bounding box center [765, 219] width 214 height 84
drag, startPoint x: 705, startPoint y: 242, endPoint x: 828, endPoint y: 244, distance: 122.6
click at [828, 244] on div "**********" at bounding box center [765, 222] width 192 height 56
click at [732, 187] on div "**********" at bounding box center [765, 187] width 192 height 14
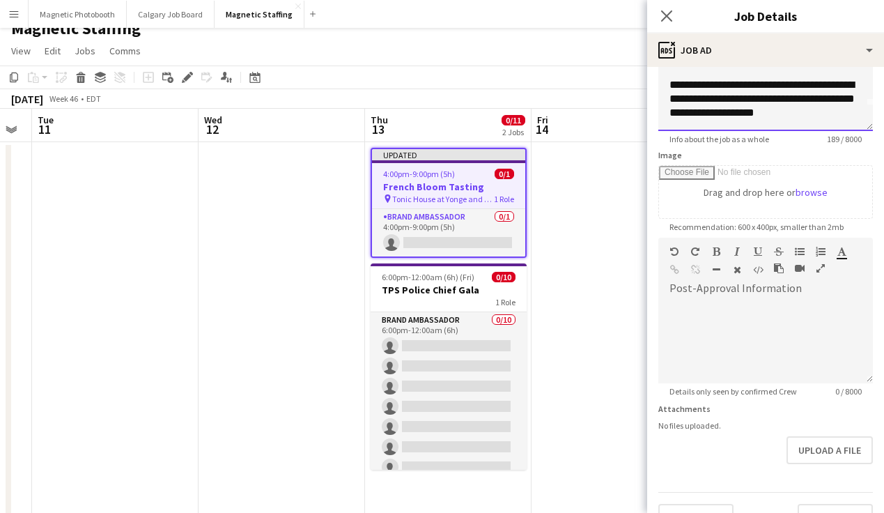
scroll to position [175, 0]
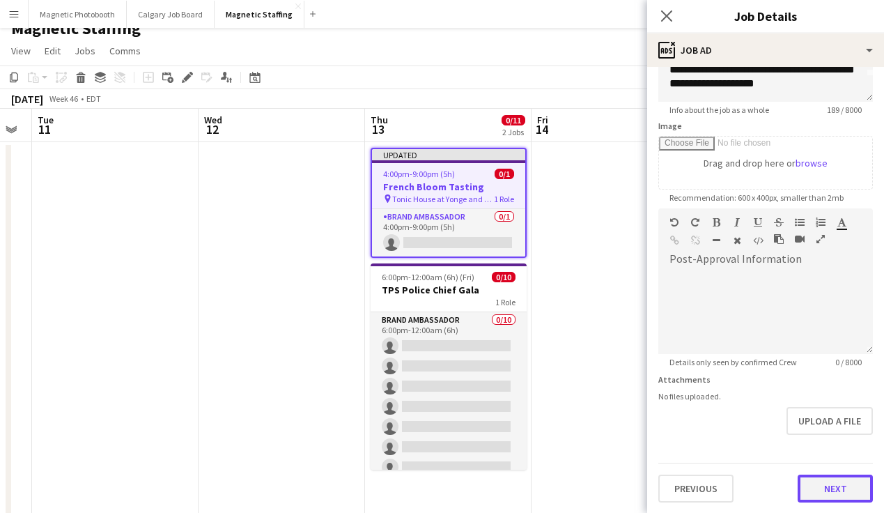
click at [820, 483] on button "Next" at bounding box center [834, 488] width 75 height 28
type input "*******"
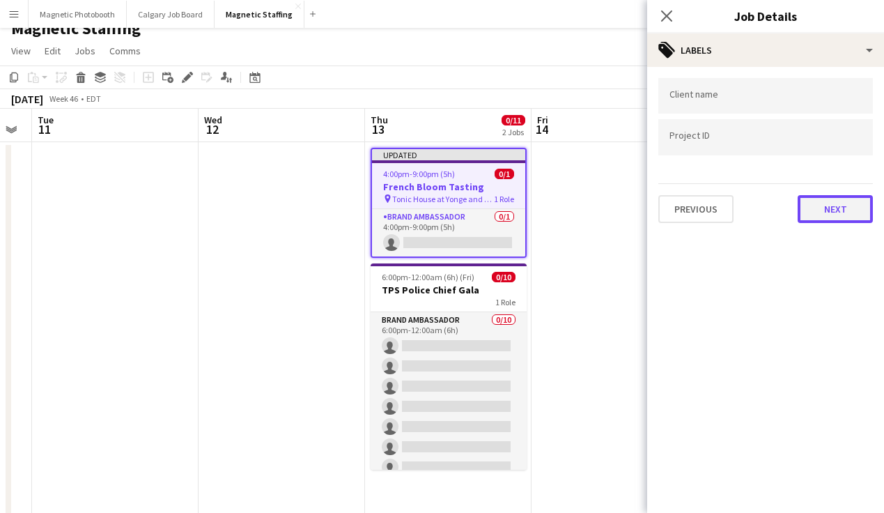
click at [819, 210] on button "Next" at bounding box center [834, 209] width 75 height 28
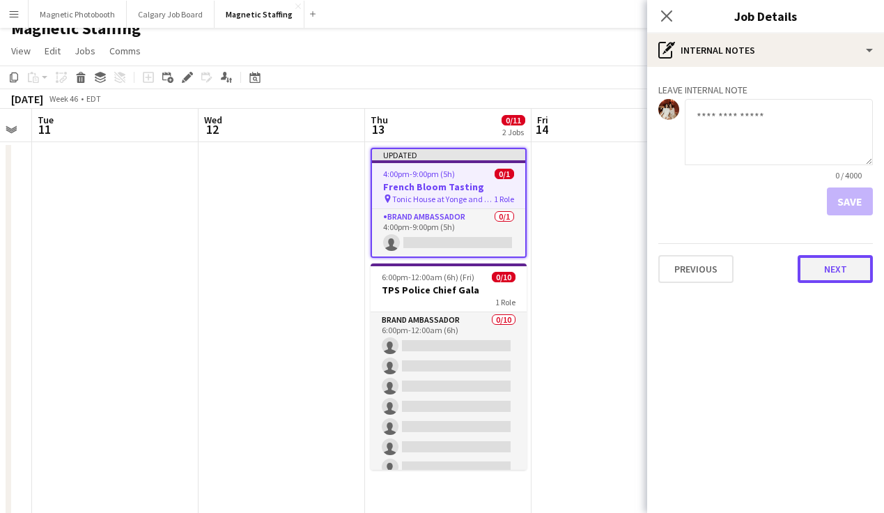
click at [840, 283] on button "Next" at bounding box center [834, 269] width 75 height 28
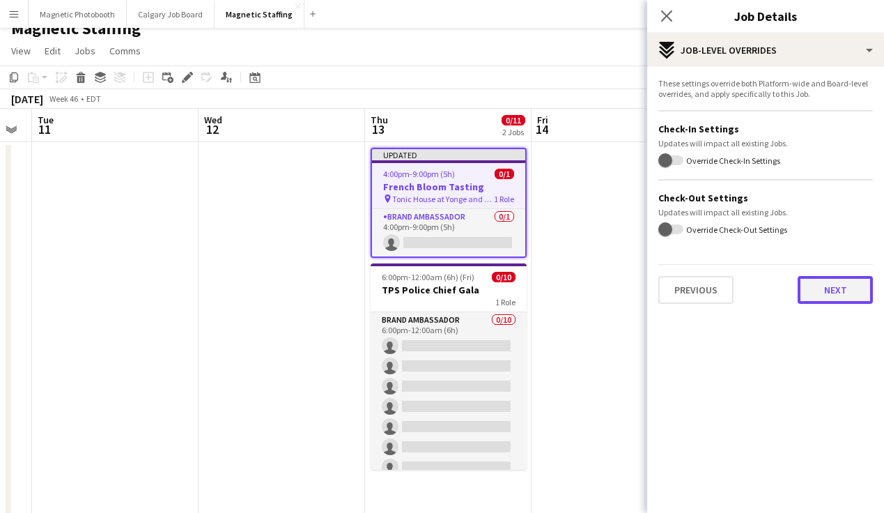
click at [840, 283] on button "Next" at bounding box center [834, 290] width 75 height 28
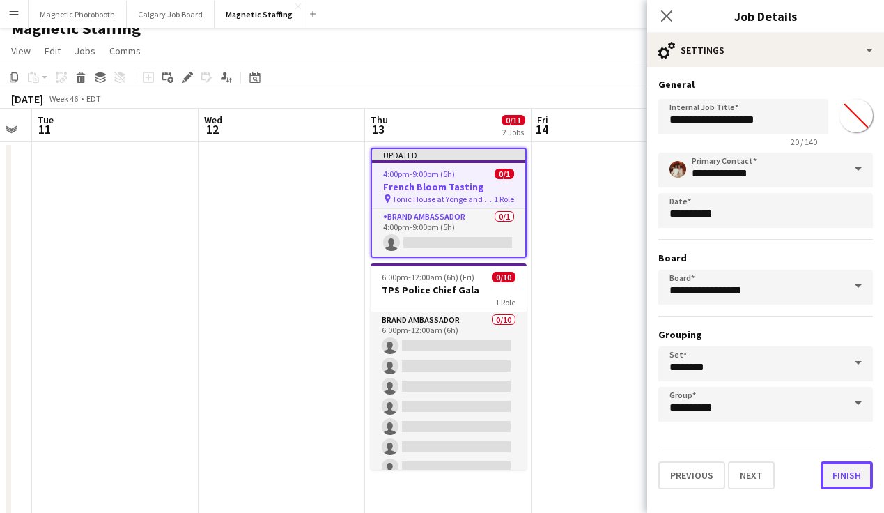
click at [837, 474] on button "Finish" at bounding box center [846, 475] width 52 height 28
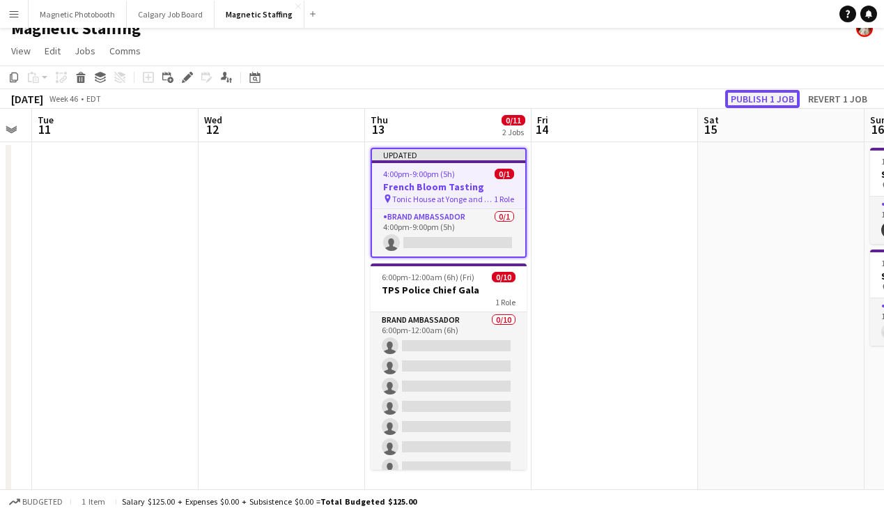
click at [754, 90] on button "Publish 1 job" at bounding box center [762, 99] width 75 height 18
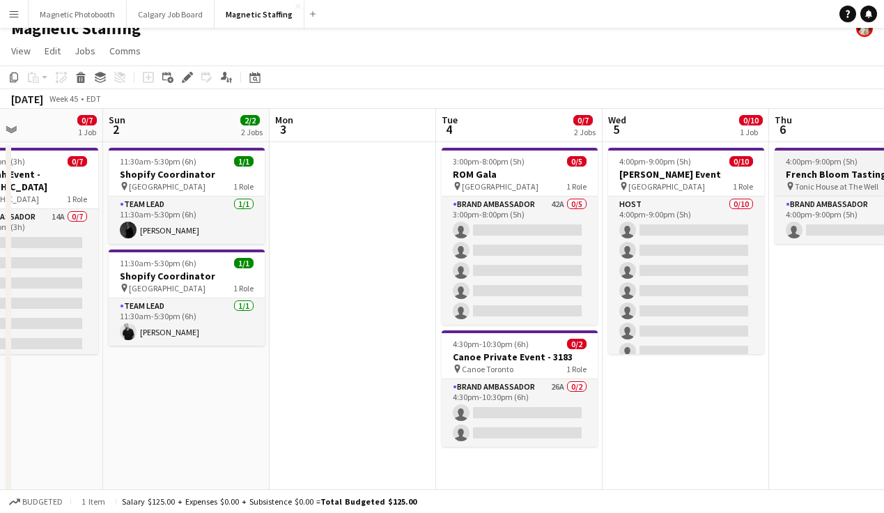
scroll to position [0, 386]
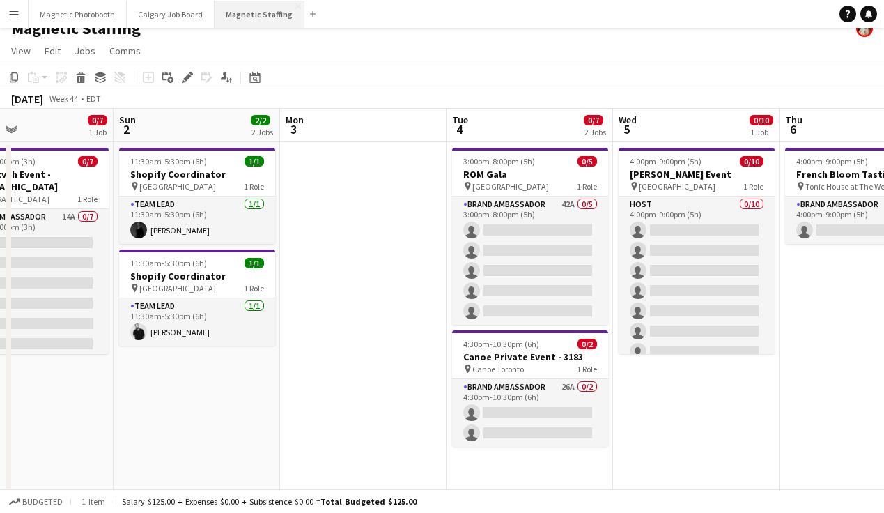
click at [243, 23] on button "Magnetic Staffing Close" at bounding box center [259, 14] width 90 height 27
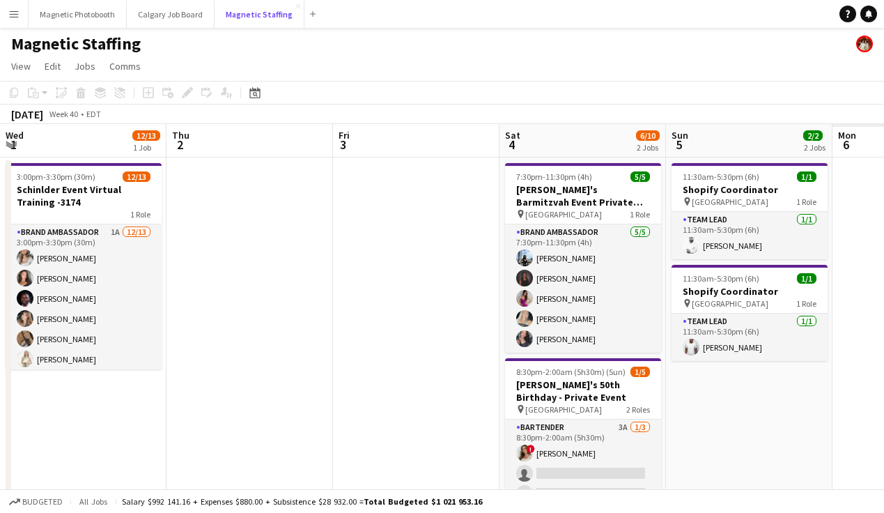
scroll to position [0, 352]
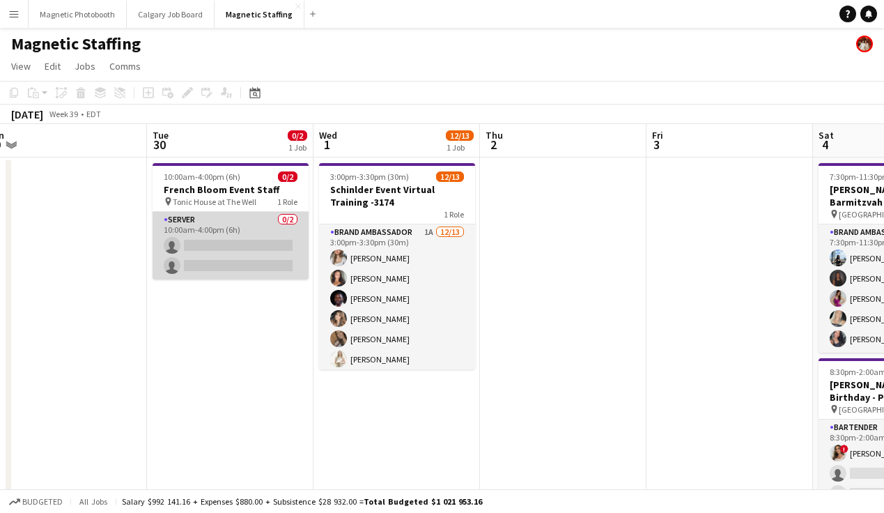
click at [243, 256] on app-card-role "Server 0/2 10:00am-4:00pm (6h) single-neutral-actions single-neutral-actions" at bounding box center [230, 246] width 156 height 68
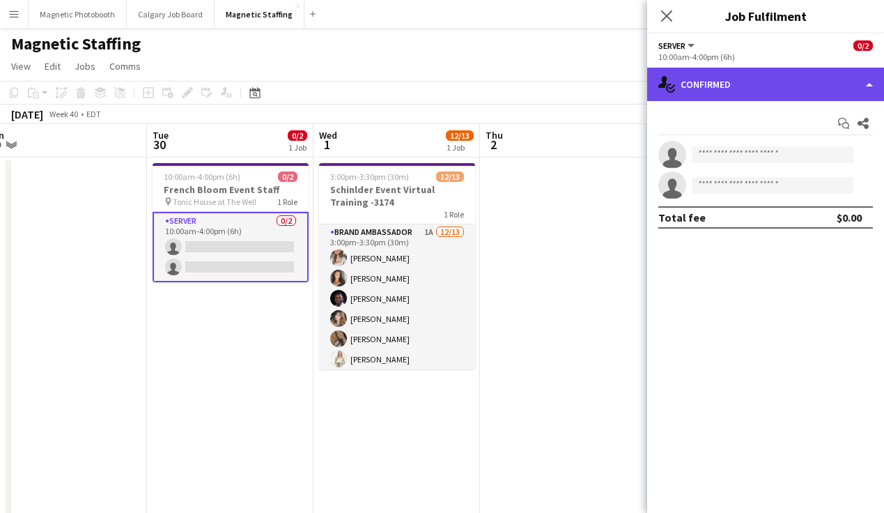
click at [747, 81] on div "single-neutral-actions-check-2 Confirmed" at bounding box center [765, 84] width 237 height 33
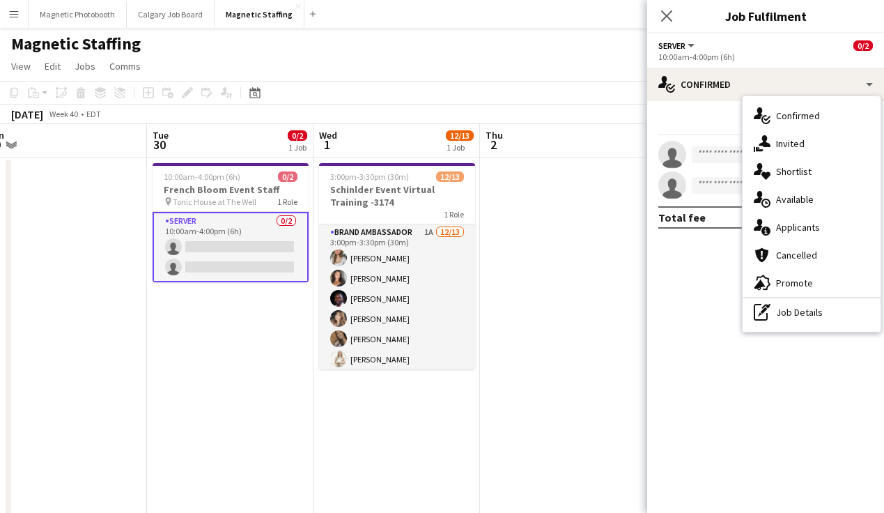
click at [811, 194] on span "Available" at bounding box center [795, 199] width 38 height 13
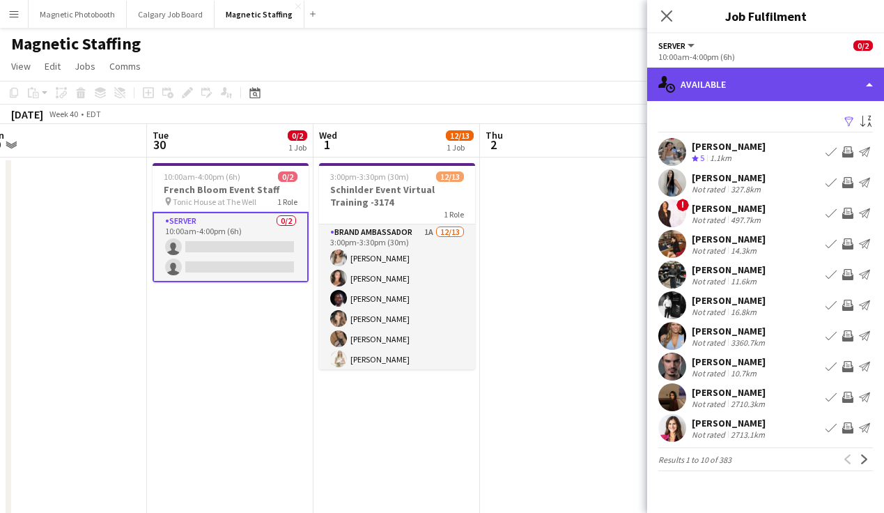
click at [730, 79] on div "single-neutral-actions-upload Available" at bounding box center [765, 84] width 237 height 33
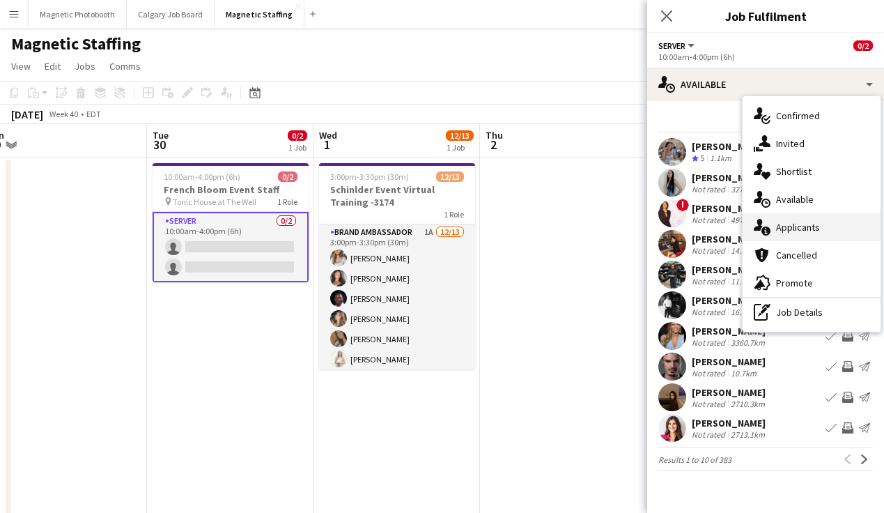
click at [802, 236] on div "single-neutral-actions-information Applicants" at bounding box center [811, 227] width 138 height 28
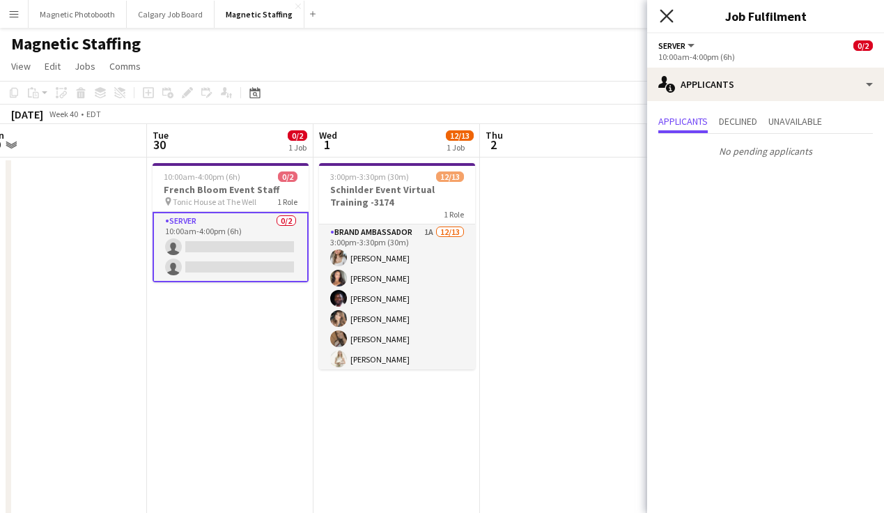
click at [665, 20] on icon "Close pop-in" at bounding box center [665, 15] width 13 height 13
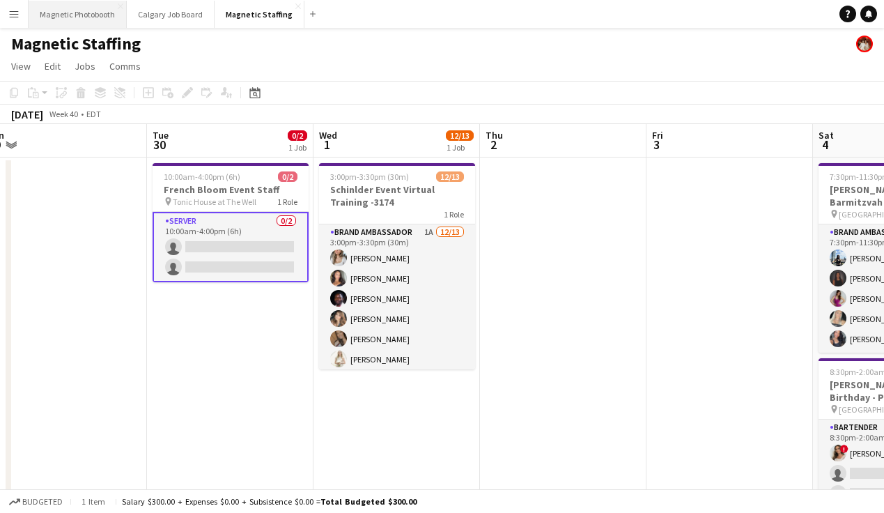
click at [70, 5] on button "Magnetic Photobooth Close" at bounding box center [78, 14] width 98 height 27
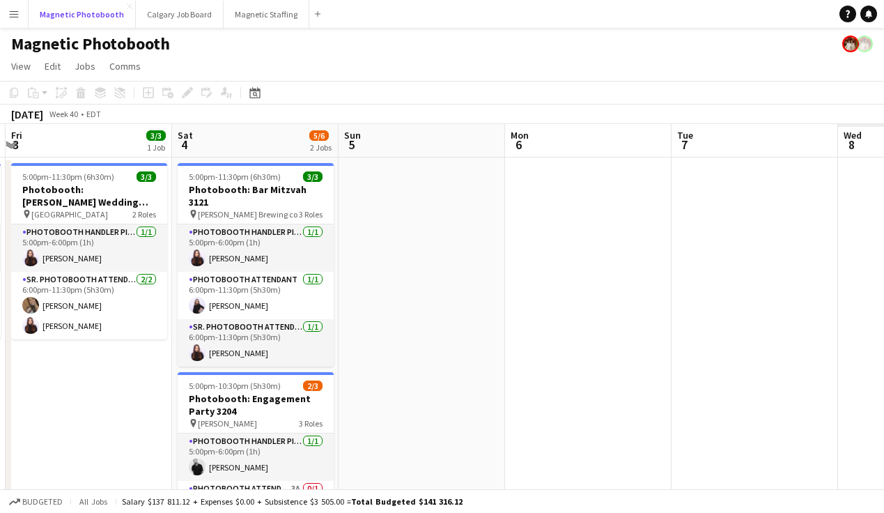
scroll to position [0, 345]
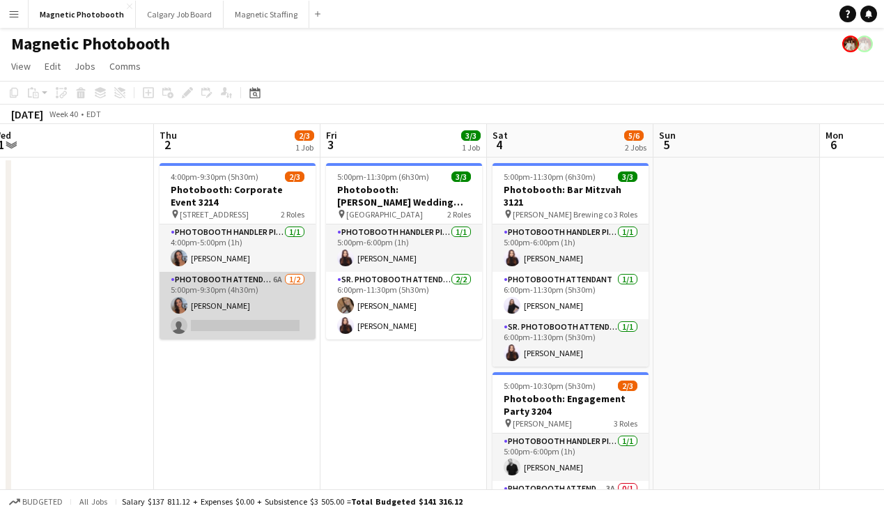
click at [226, 320] on app-card-role "Photobooth Attendant 6A [DATE] 5:00pm-9:30pm (4h30m) [PERSON_NAME] single-neutr…" at bounding box center [237, 306] width 156 height 68
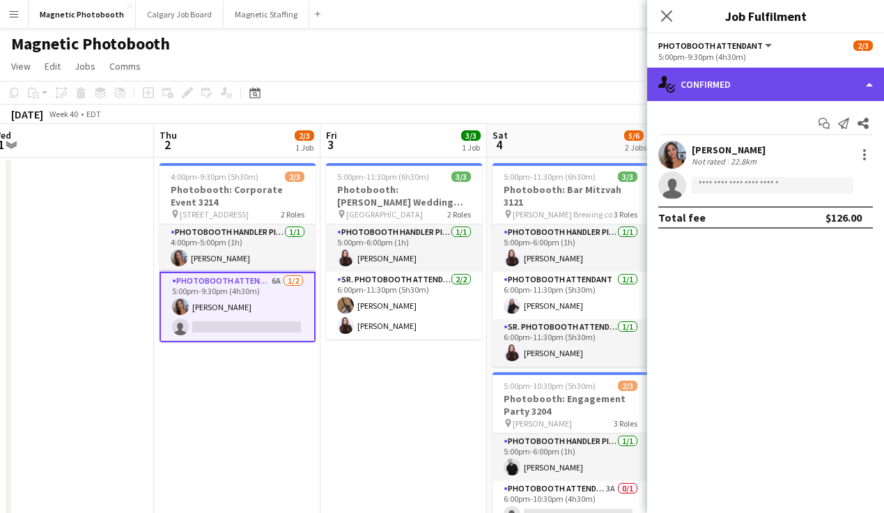
click at [696, 94] on div "single-neutral-actions-check-2 Confirmed" at bounding box center [765, 84] width 237 height 33
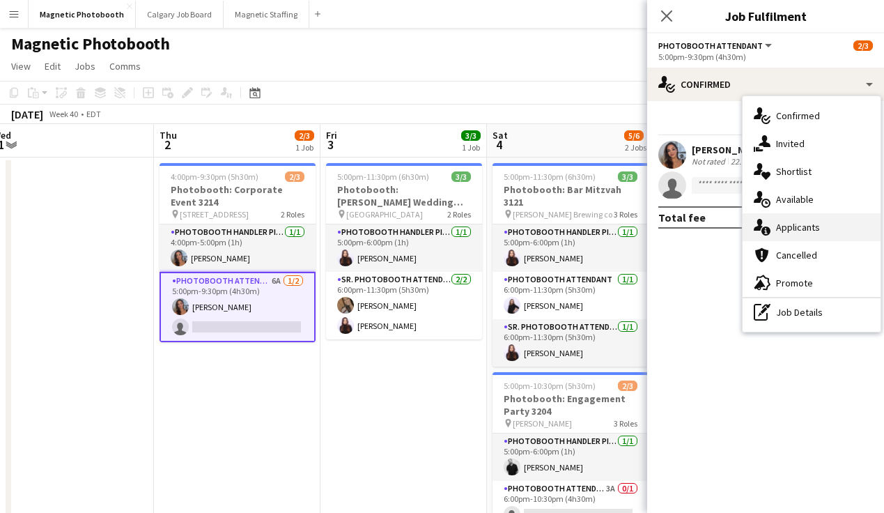
click at [760, 223] on icon at bounding box center [757, 225] width 9 height 12
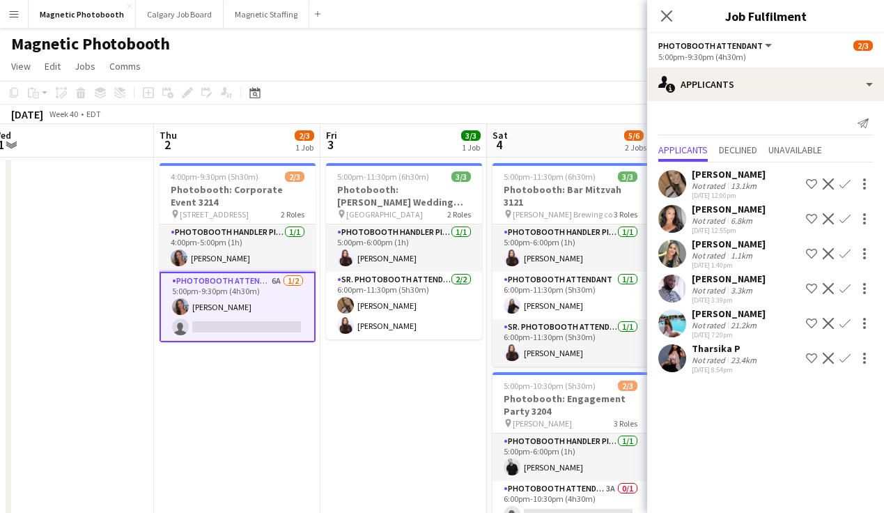
click at [159, 384] on app-date-cell "4:00pm-9:30pm (5h30m) 2/3 Photobooth: Corporate Event 3214 pin [STREET_ADDRESS]…" at bounding box center [237, 449] width 166 height 584
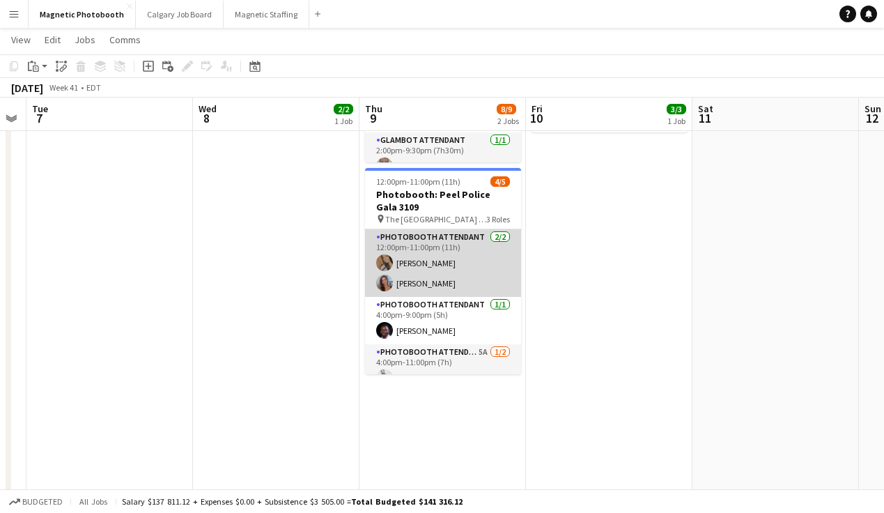
scroll to position [38, 0]
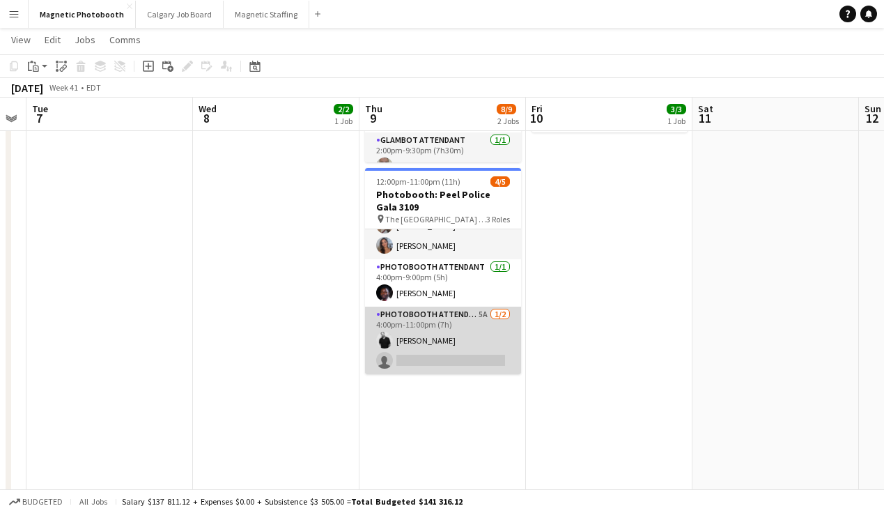
click at [444, 350] on app-card-role "Photobooth Attendant 5A [DATE] 4:00pm-11:00pm (7h) [PERSON_NAME] single-neutral…" at bounding box center [443, 340] width 156 height 68
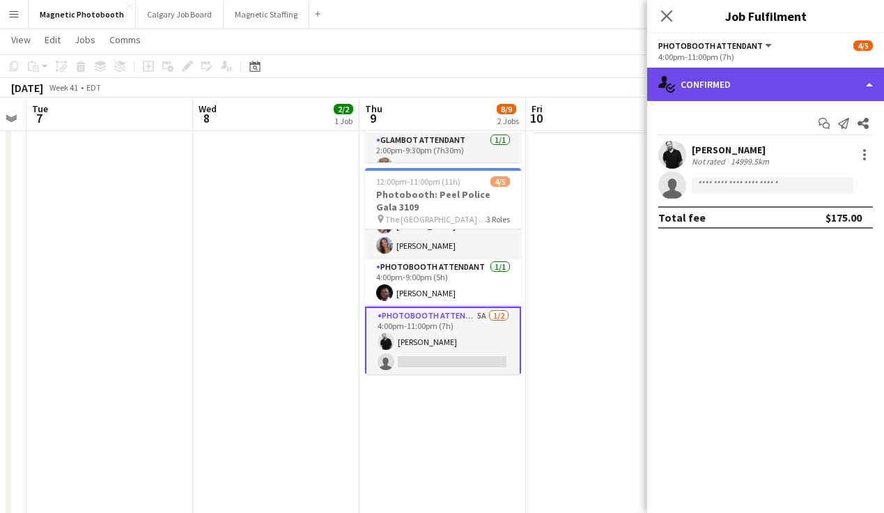
click at [699, 79] on div "single-neutral-actions-check-2 Confirmed" at bounding box center [765, 84] width 237 height 33
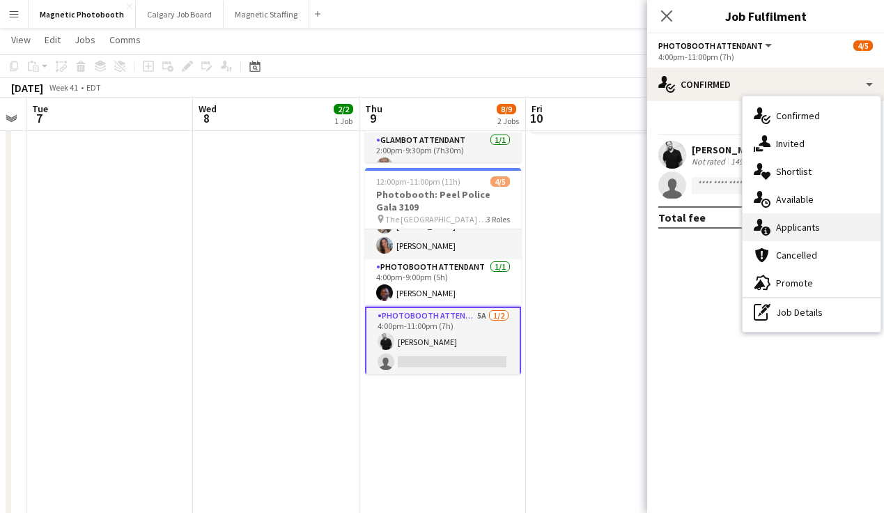
click at [790, 228] on span "Applicants" at bounding box center [798, 227] width 44 height 13
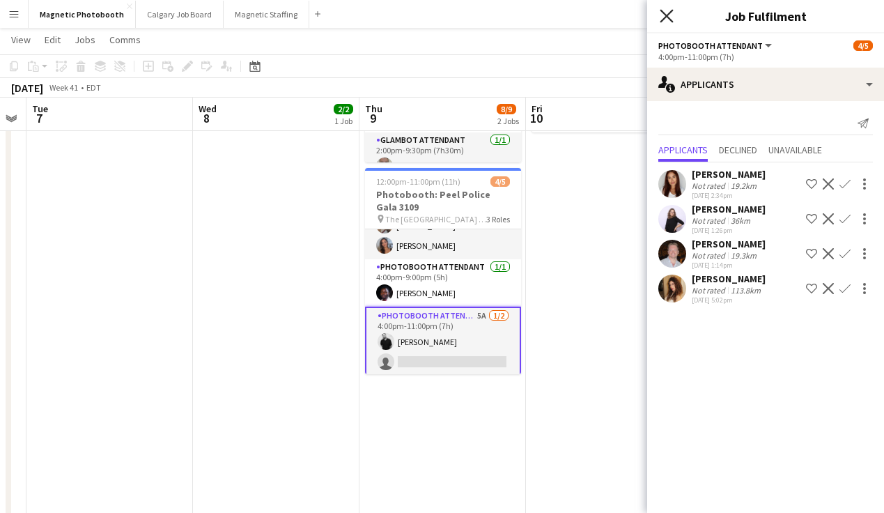
click at [666, 17] on icon at bounding box center [665, 15] width 13 height 13
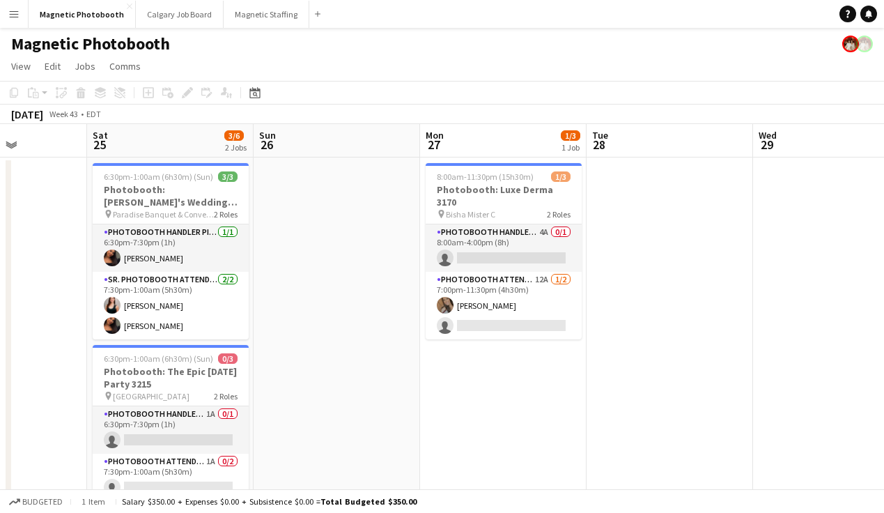
scroll to position [0, 620]
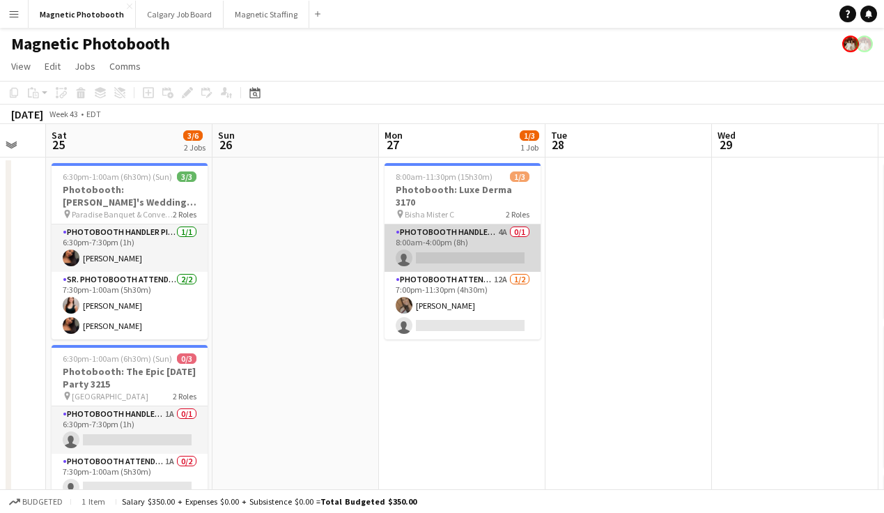
click at [506, 245] on app-card-role "Photobooth Handler Pick-Up/Drop-Off 4A 0/1 8:00am-4:00pm (8h) single-neutral-ac…" at bounding box center [462, 247] width 156 height 47
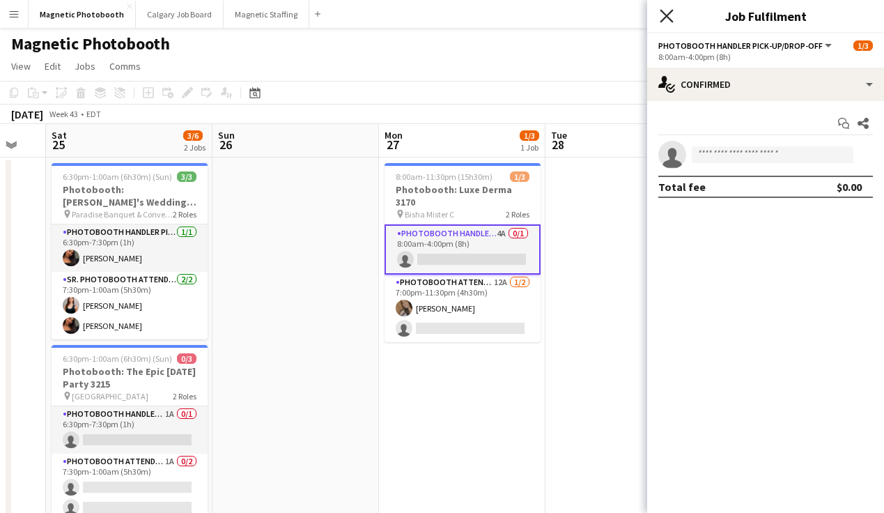
click at [664, 15] on icon at bounding box center [665, 15] width 13 height 13
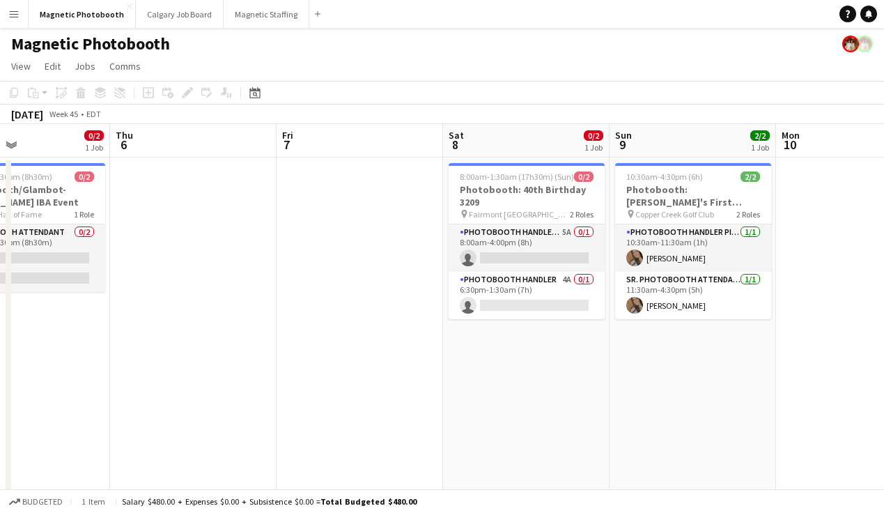
scroll to position [0, 655]
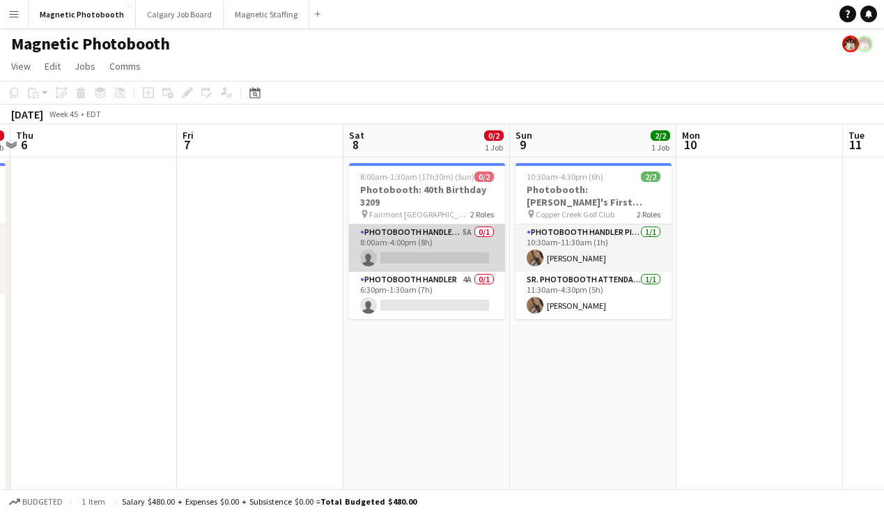
click at [429, 253] on app-card-role "Photobooth Handler Pick-Up/Drop-Off 5A 0/1 8:00am-4:00pm (8h) single-neutral-ac…" at bounding box center [427, 247] width 156 height 47
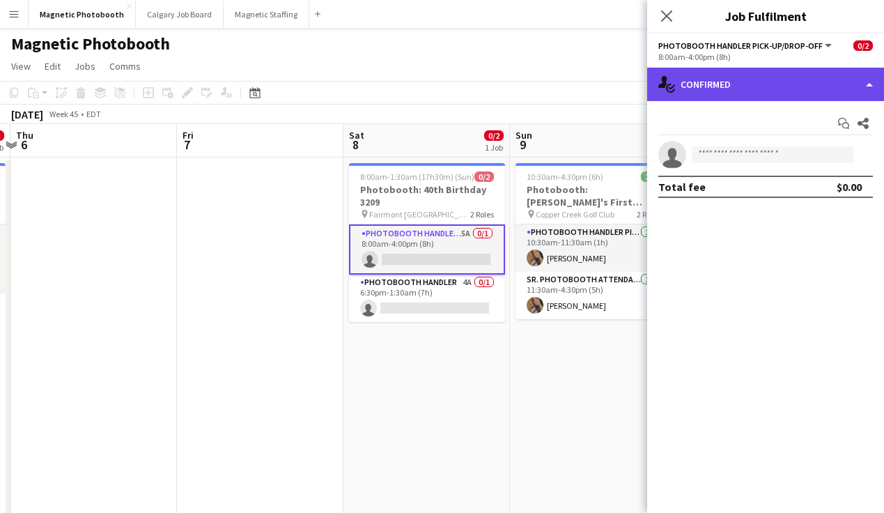
click at [705, 90] on div "single-neutral-actions-check-2 Confirmed" at bounding box center [765, 84] width 237 height 33
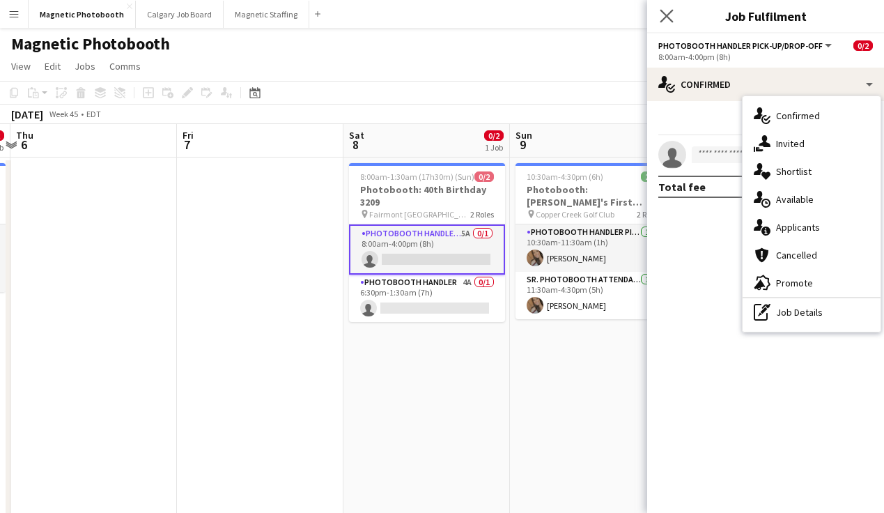
click at [666, 22] on app-icon "Close pop-in" at bounding box center [667, 16] width 20 height 20
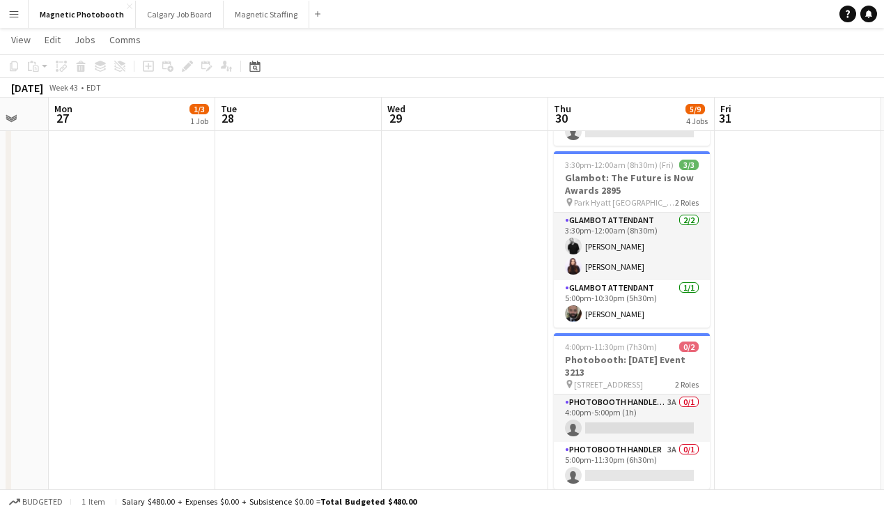
scroll to position [366, 0]
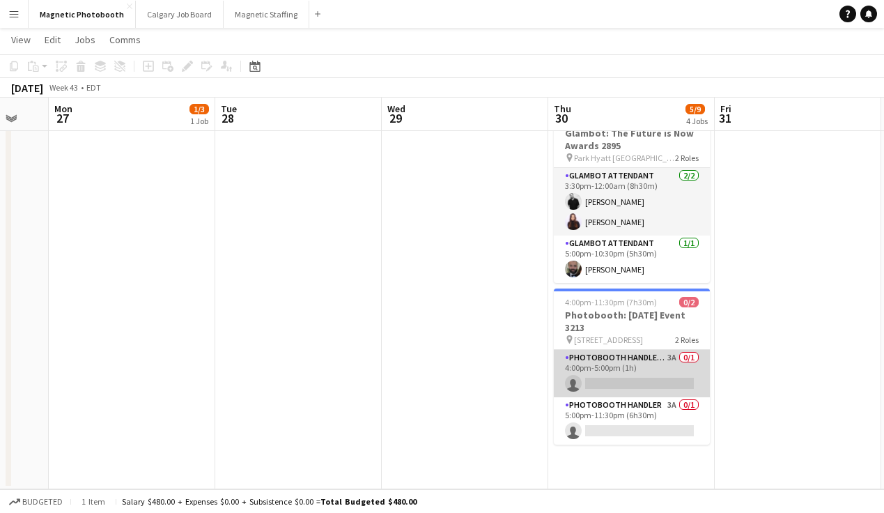
click at [607, 379] on app-card-role "Photobooth Handler Pick-Up/Drop-Off 3A 0/1 4:00pm-5:00pm (1h) single-neutral-ac…" at bounding box center [632, 373] width 156 height 47
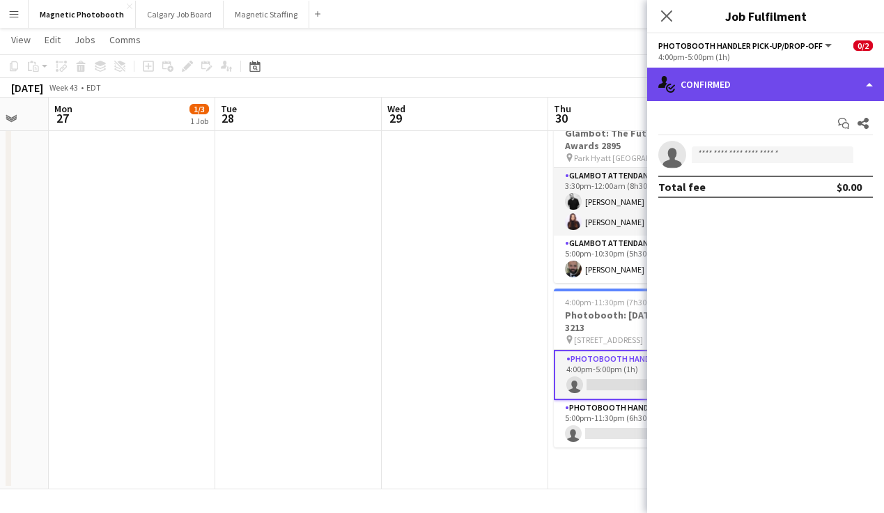
click at [746, 91] on div "single-neutral-actions-check-2 Confirmed" at bounding box center [765, 84] width 237 height 33
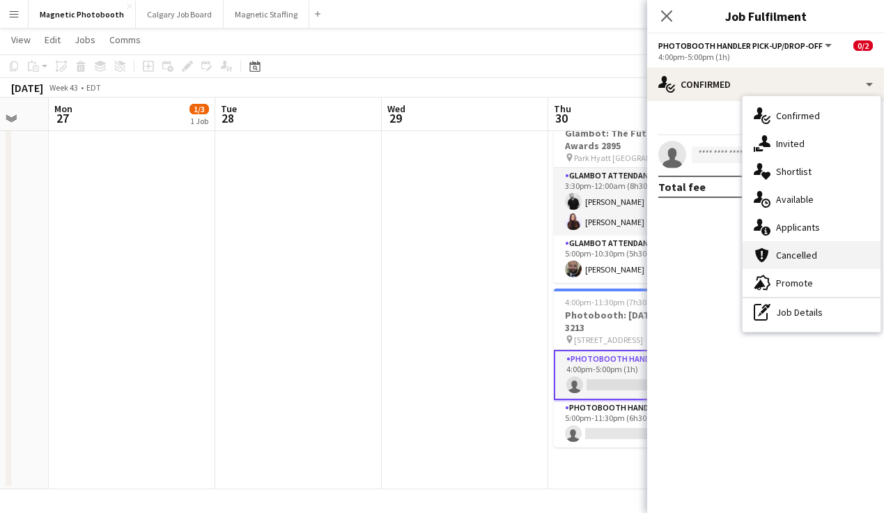
click at [802, 245] on div "cancellation Cancelled" at bounding box center [811, 255] width 138 height 28
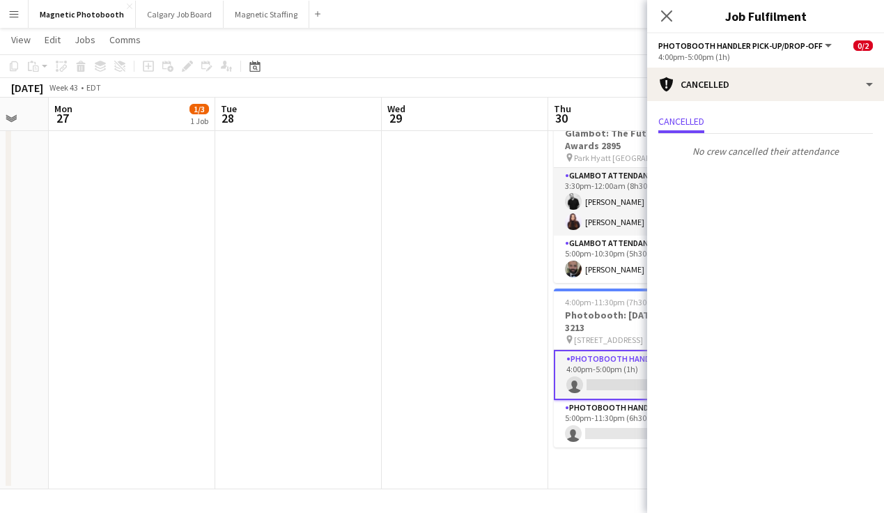
click at [802, 245] on mat-expansion-panel "Cancellations Cancellations Cancelled No crew cancelled their attendance" at bounding box center [765, 307] width 237 height 412
click at [726, 58] on div "4:00pm-5:00pm (1h)" at bounding box center [765, 57] width 214 height 10
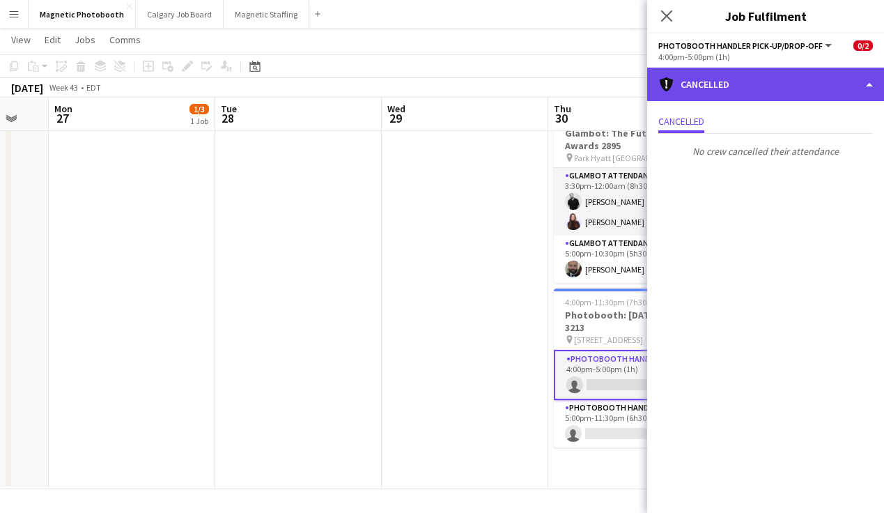
click at [726, 76] on div "cancellation Cancelled" at bounding box center [765, 84] width 237 height 33
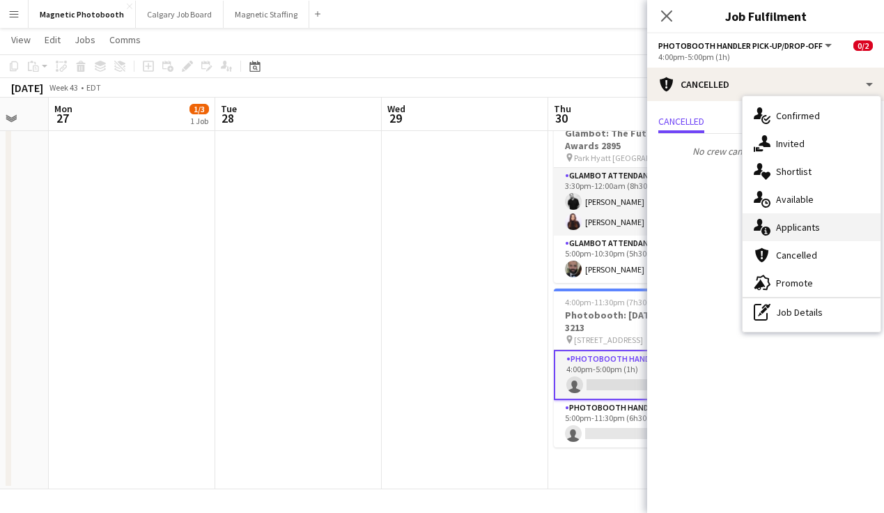
click at [820, 236] on div "single-neutral-actions-information Applicants" at bounding box center [811, 227] width 138 height 28
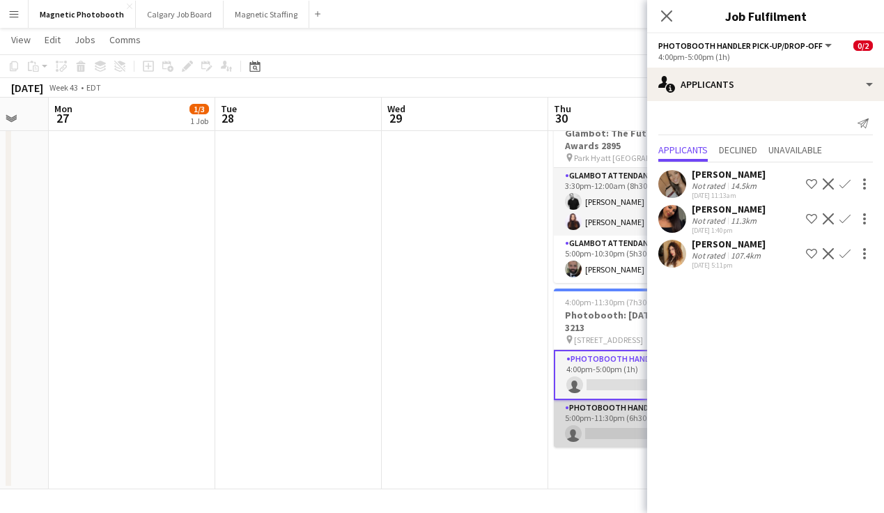
click at [616, 425] on app-card-role "Photobooth Handler 3A 0/1 5:00pm-11:30pm (6h30m) single-neutral-actions" at bounding box center [632, 423] width 156 height 47
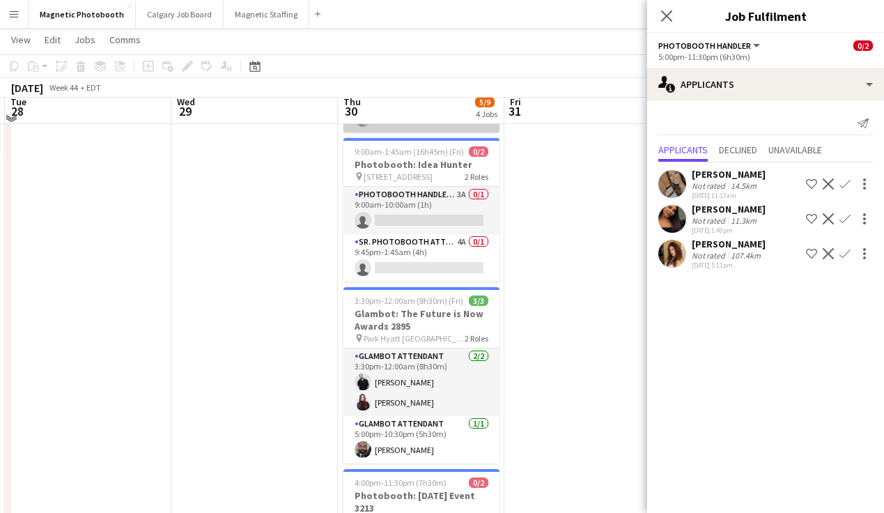
scroll to position [204, 0]
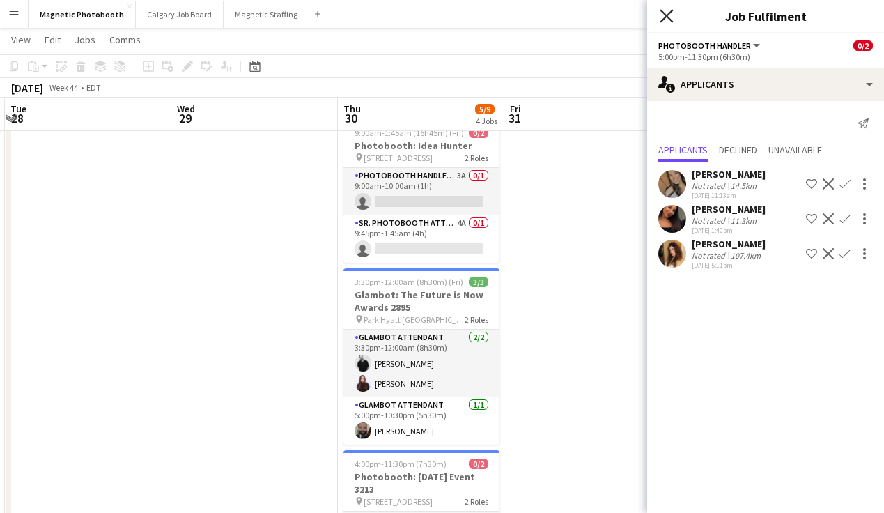
click at [663, 16] on icon "Close pop-in" at bounding box center [665, 15] width 13 height 13
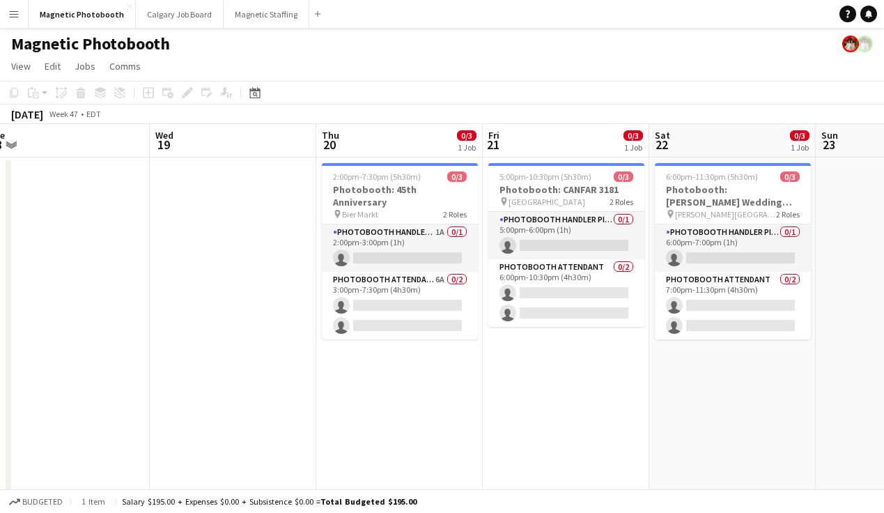
scroll to position [0, 344]
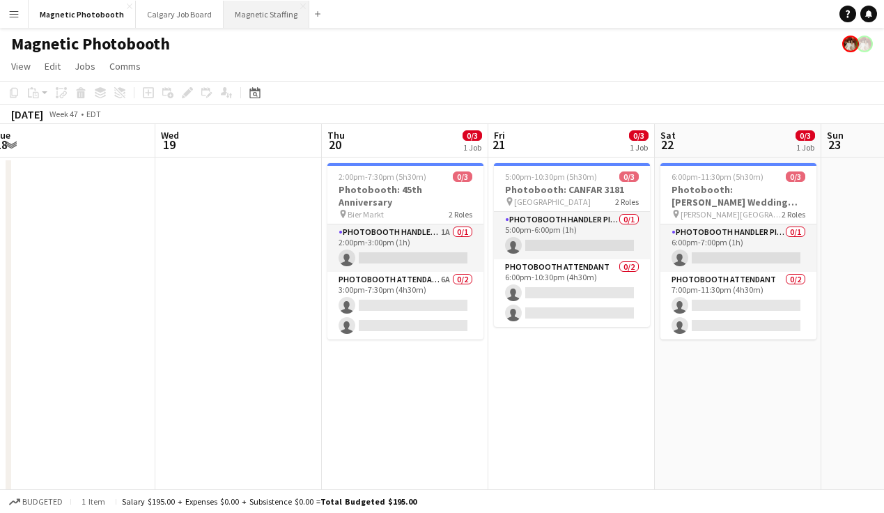
click at [263, 19] on button "Magnetic Staffing Close" at bounding box center [267, 14] width 86 height 27
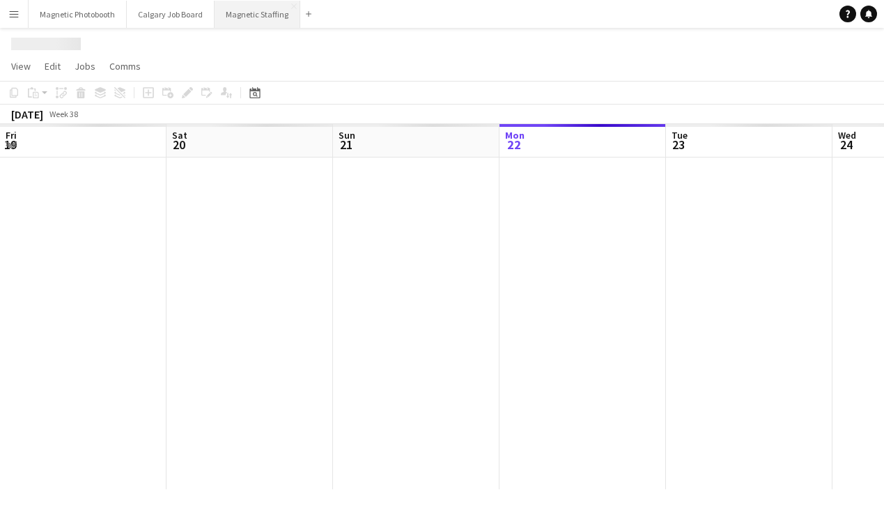
scroll to position [0, 333]
